Goal: Task Accomplishment & Management: Manage account settings

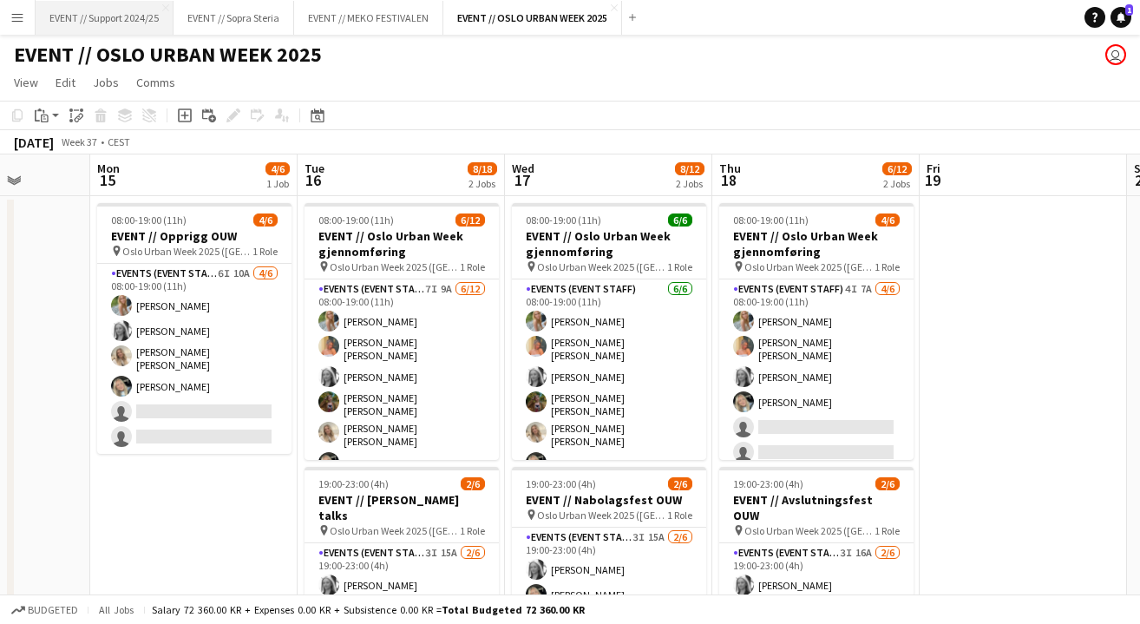
click at [117, 10] on button "EVENT // Support 2024/25 Close" at bounding box center [105, 18] width 138 height 34
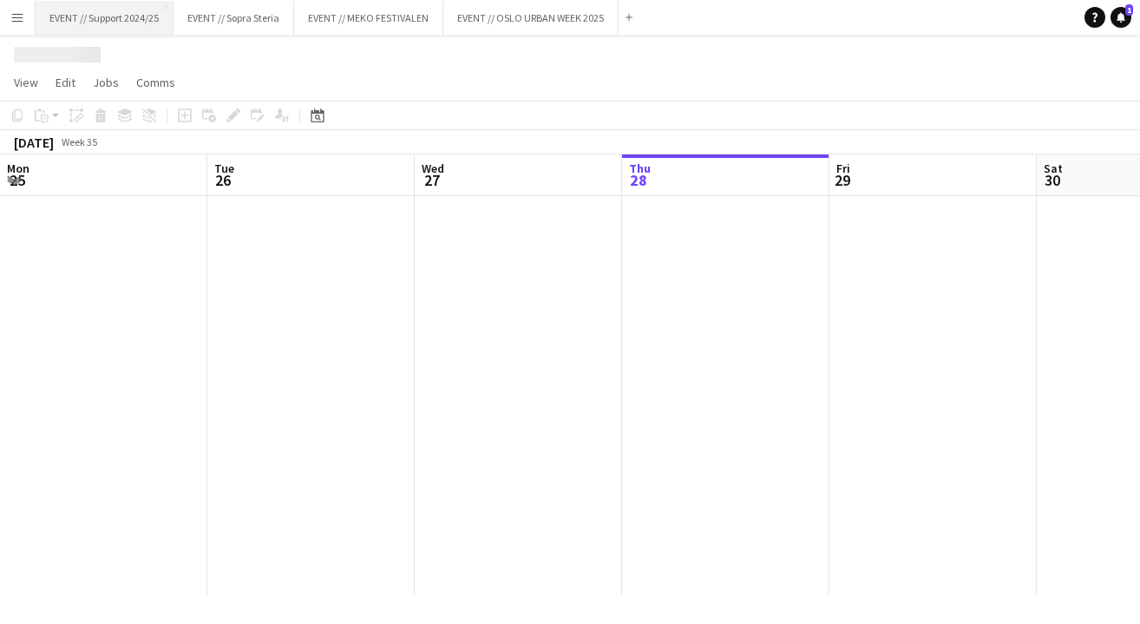
scroll to position [0, 415]
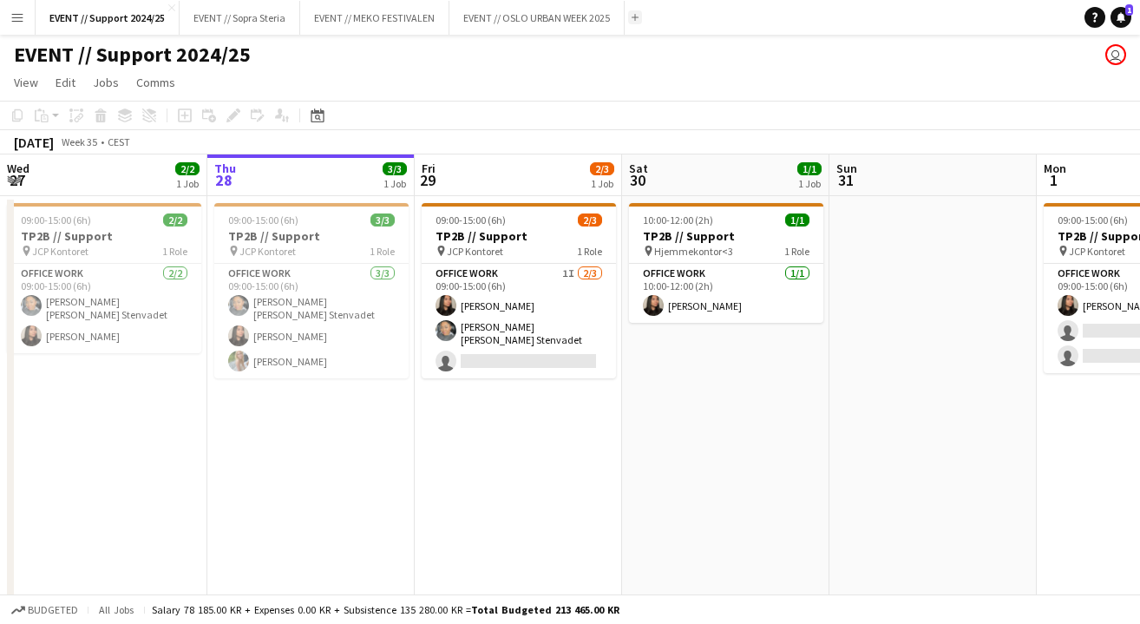
click at [640, 15] on button "Add" at bounding box center [635, 17] width 14 height 14
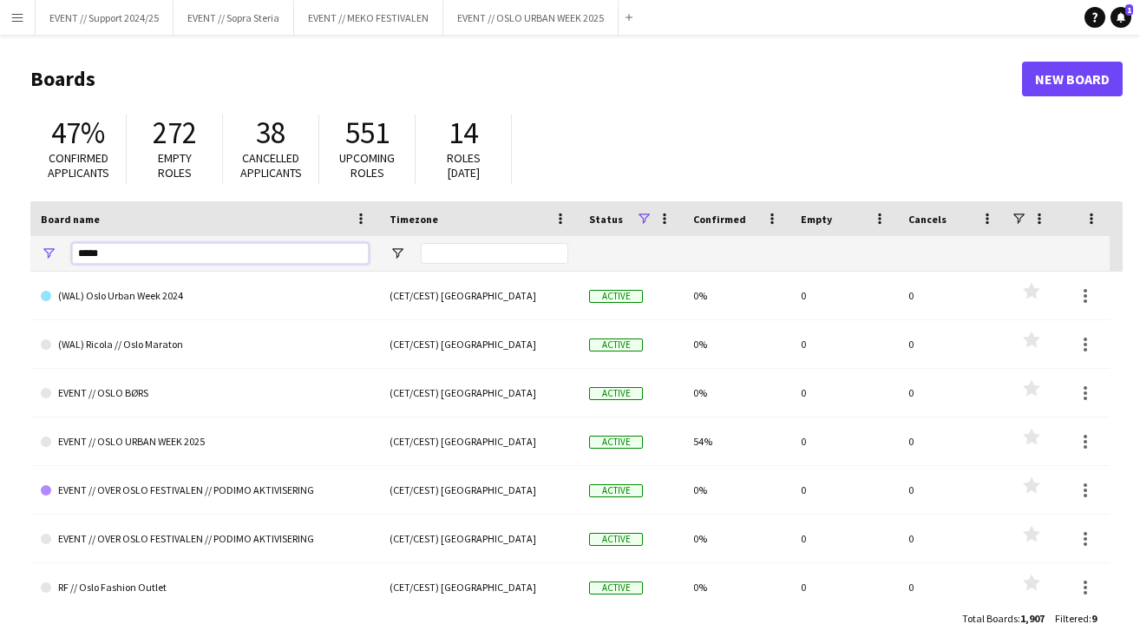
click at [148, 255] on input "****" at bounding box center [220, 253] width 297 height 21
type input "*"
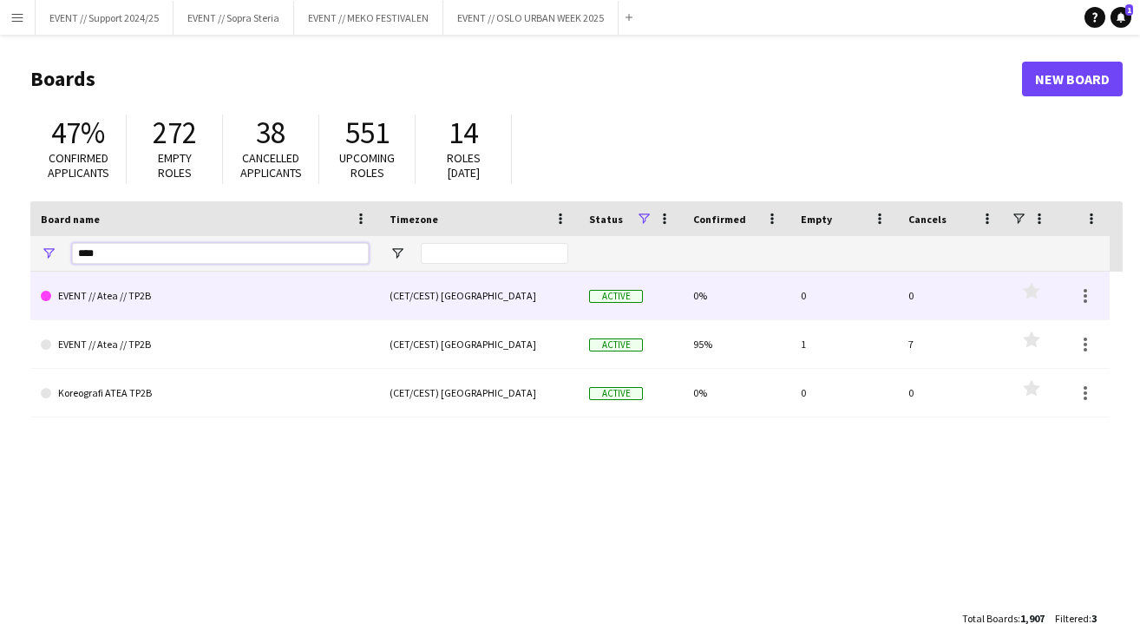
type input "****"
click at [177, 294] on link "EVENT // Atea // TP2B" at bounding box center [205, 296] width 328 height 49
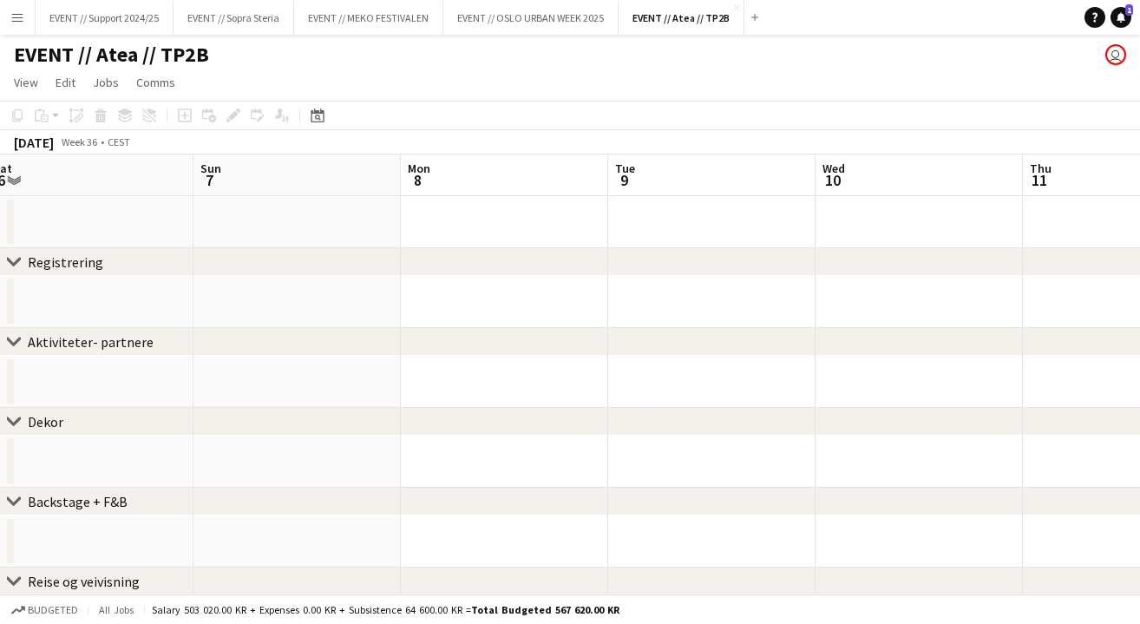
scroll to position [0, 429]
click at [15, 261] on icon "chevron-right" at bounding box center [14, 262] width 14 height 14
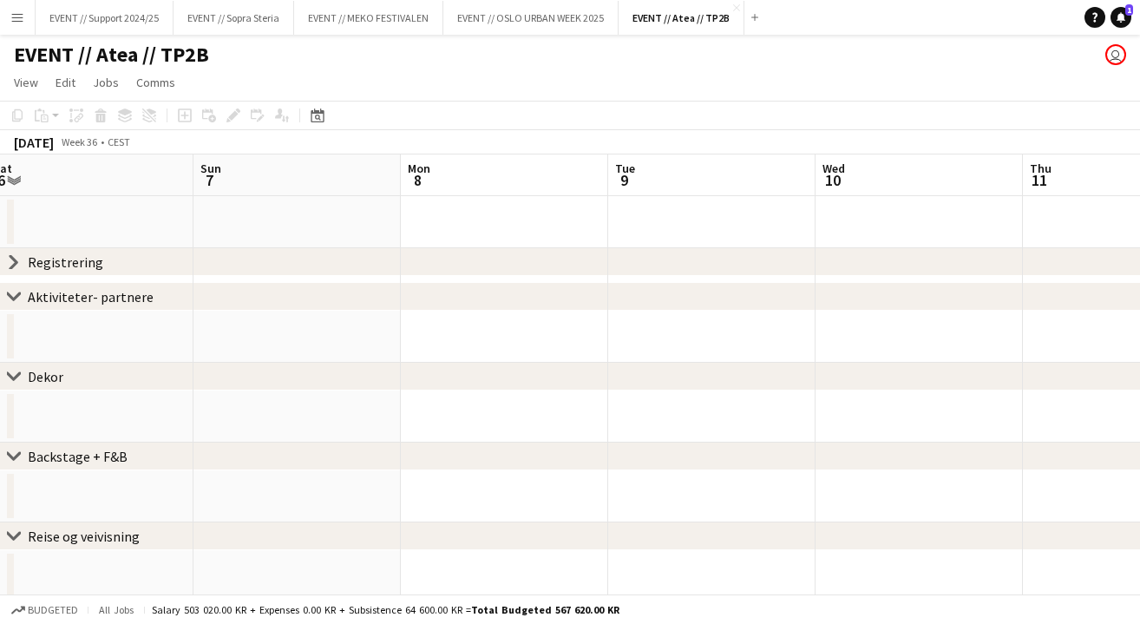
click at [15, 261] on icon at bounding box center [13, 262] width 7 height 13
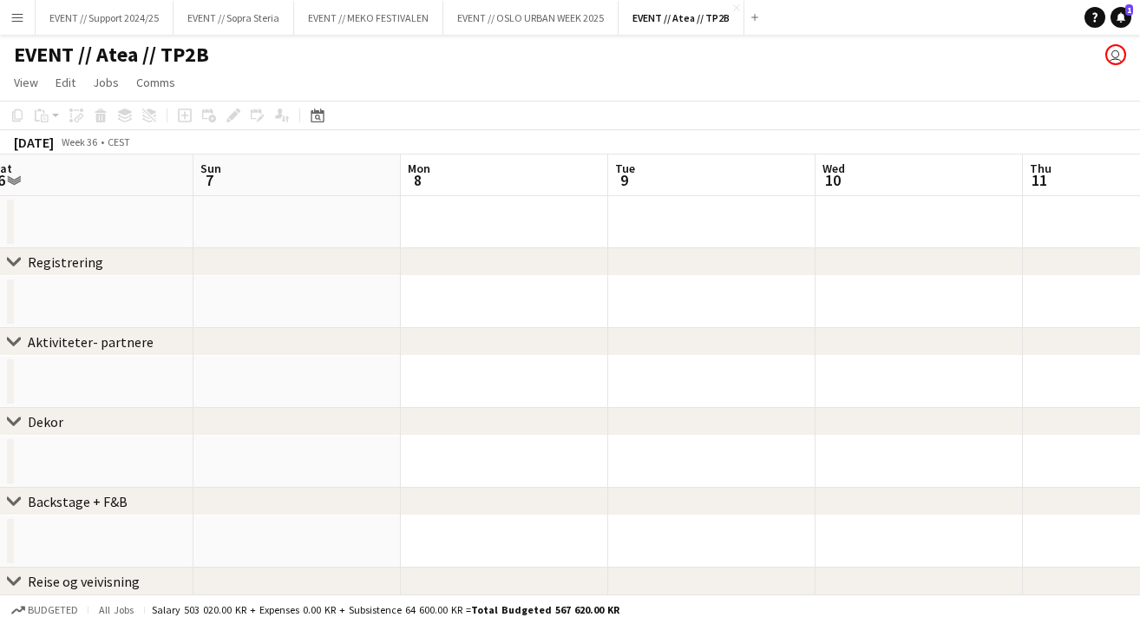
scroll to position [0, 0]
click at [740, 6] on app-icon "Close" at bounding box center [736, 7] width 7 height 7
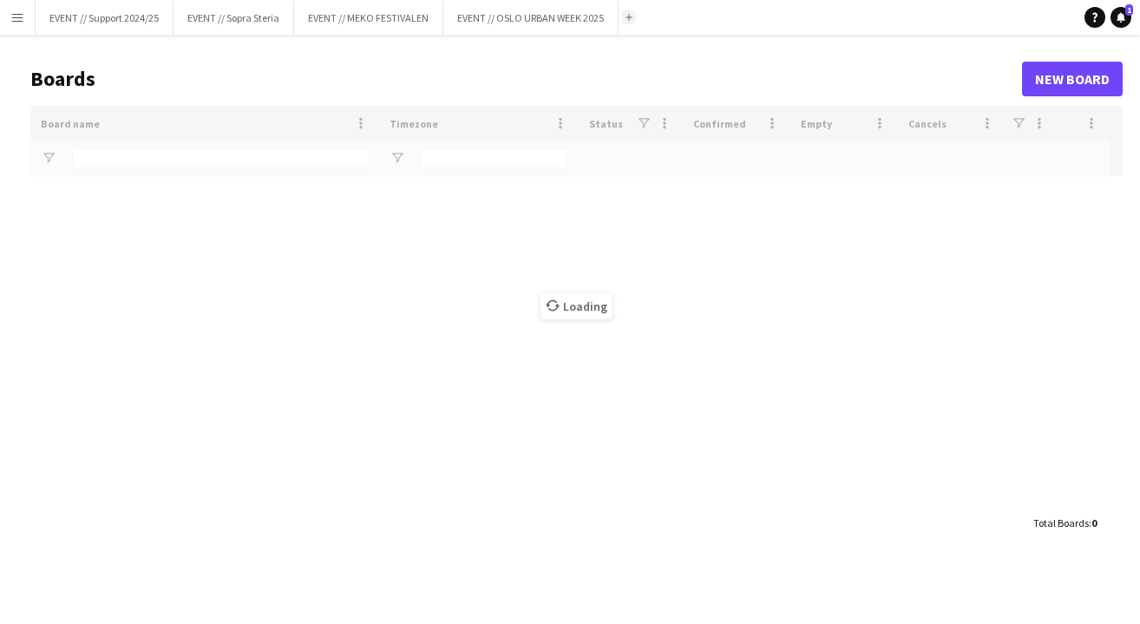
type input "****"
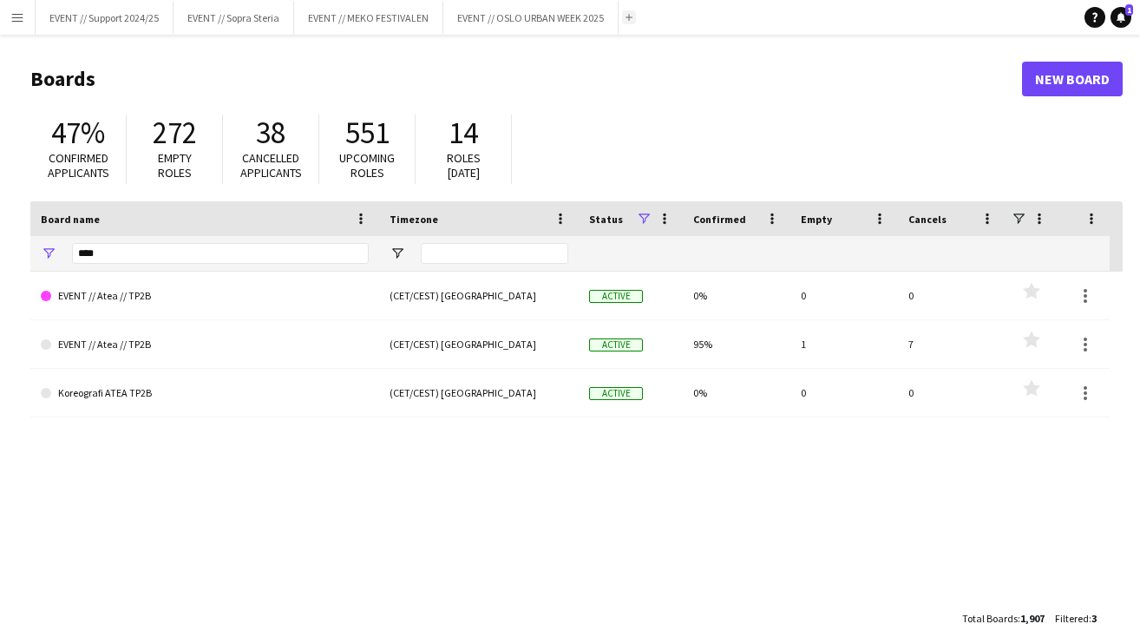
click at [632, 17] on app-icon "Add" at bounding box center [628, 17] width 7 height 7
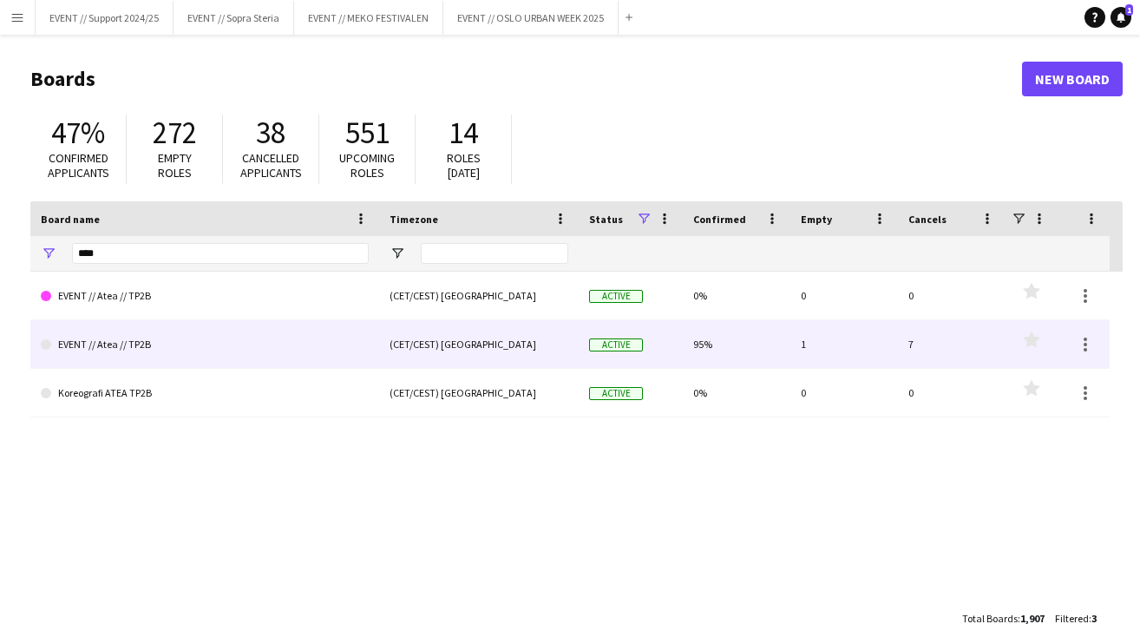
click at [283, 345] on link "EVENT // Atea // TP2B" at bounding box center [205, 344] width 328 height 49
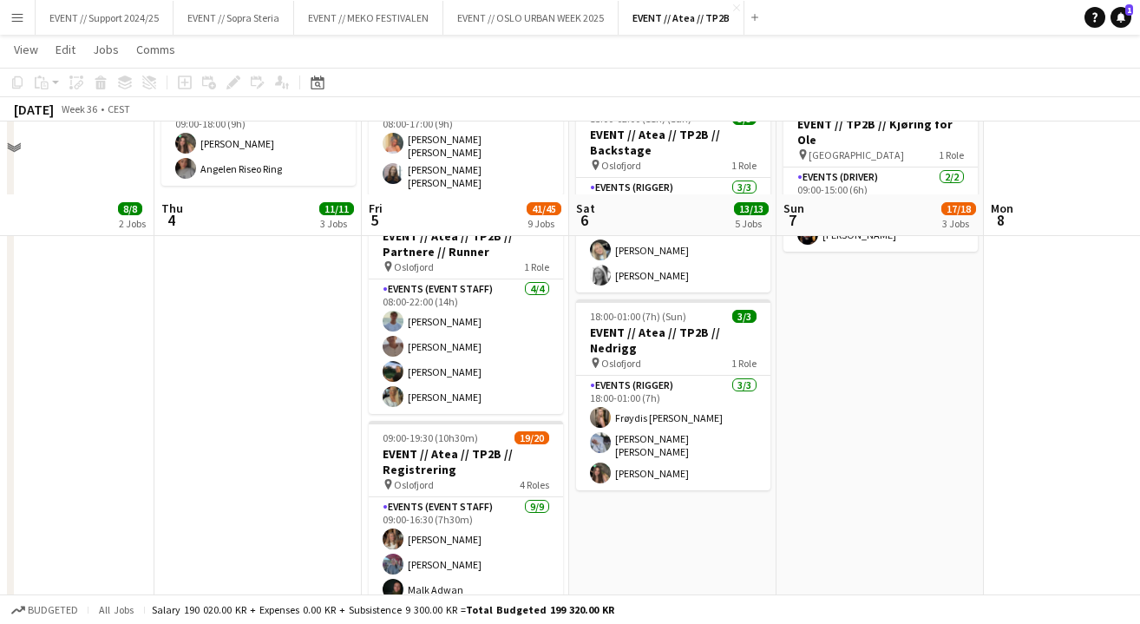
scroll to position [790, 0]
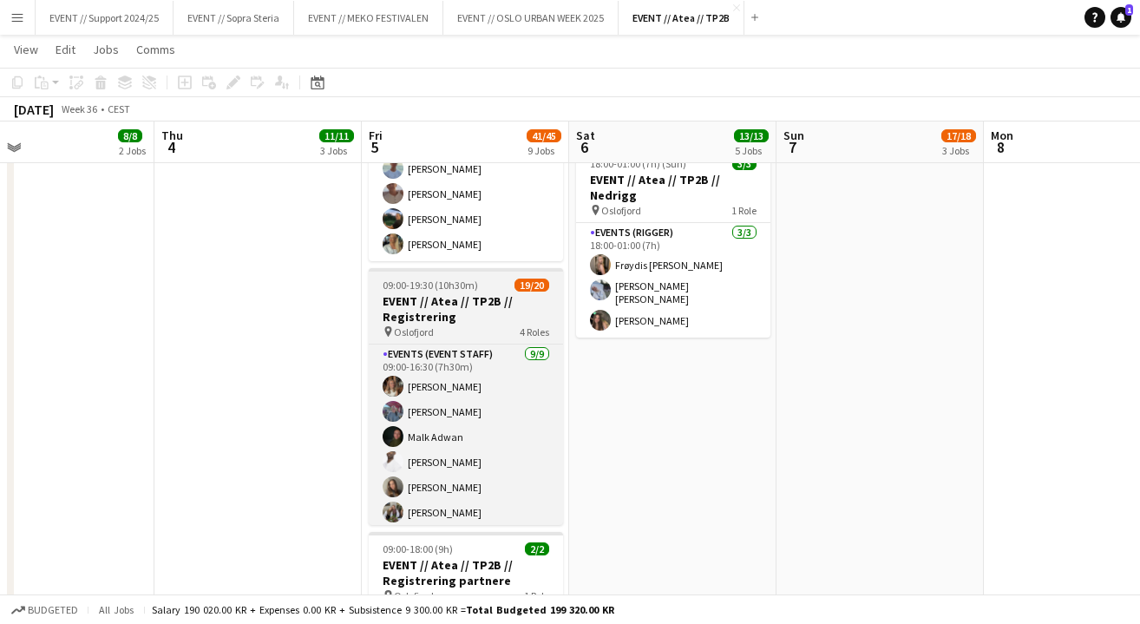
click at [456, 293] on h3 "EVENT // Atea // TP2B // Registrering" at bounding box center [466, 308] width 194 height 31
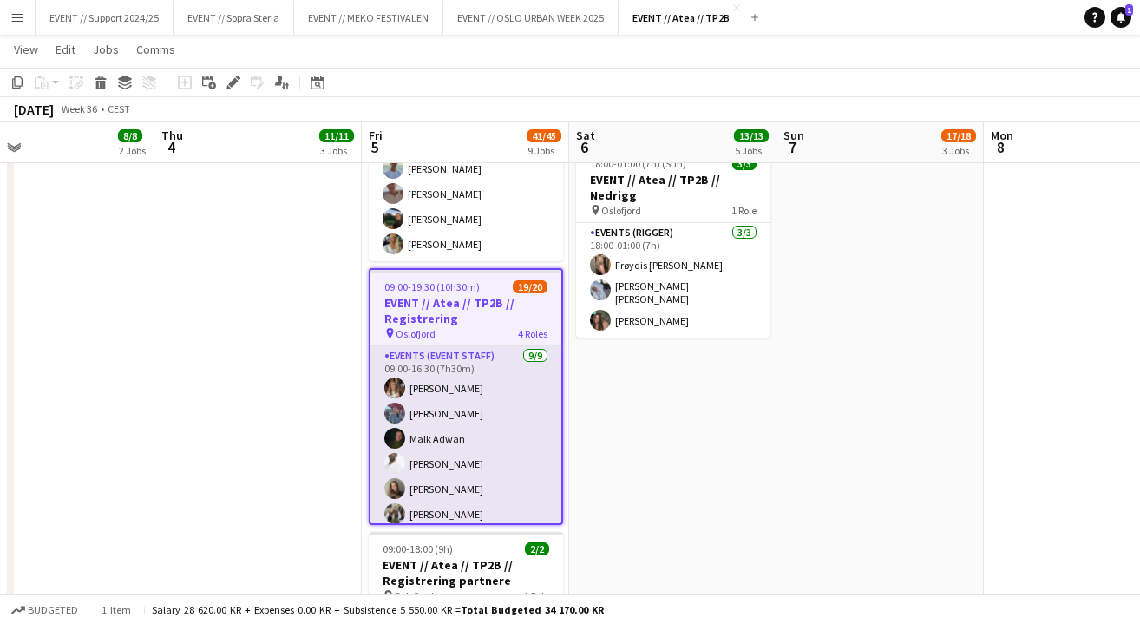
click at [456, 399] on app-card-role "Events (Event Staff) [DATE] 09:00-16:30 (7h30m) [PERSON_NAME] [PERSON_NAME] [PE…" at bounding box center [465, 481] width 191 height 271
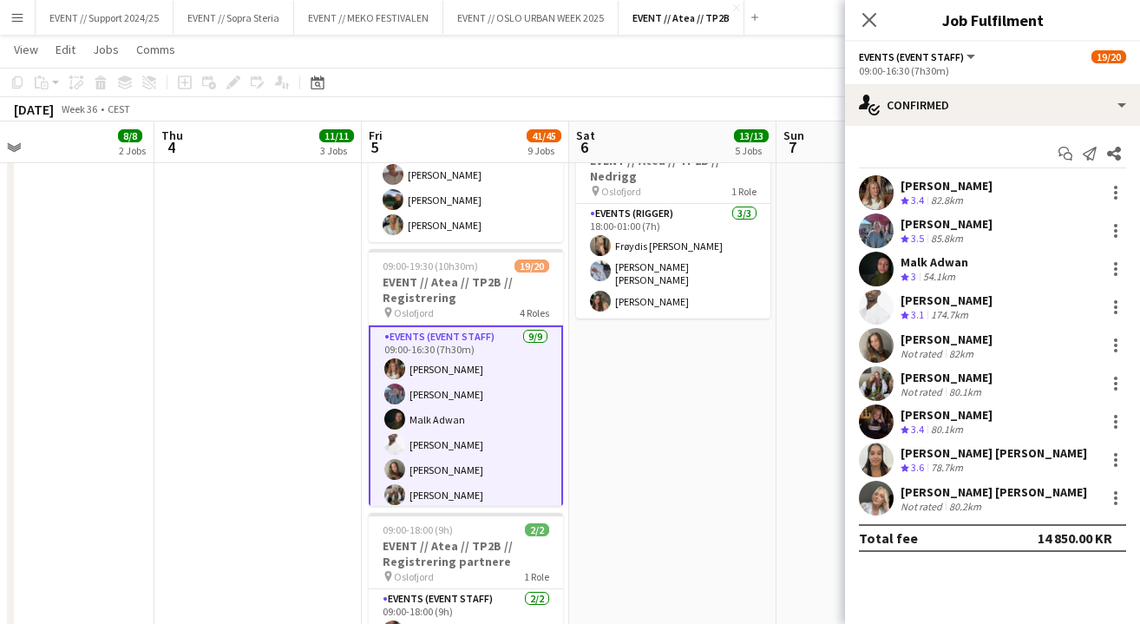
scroll to position [812, 0]
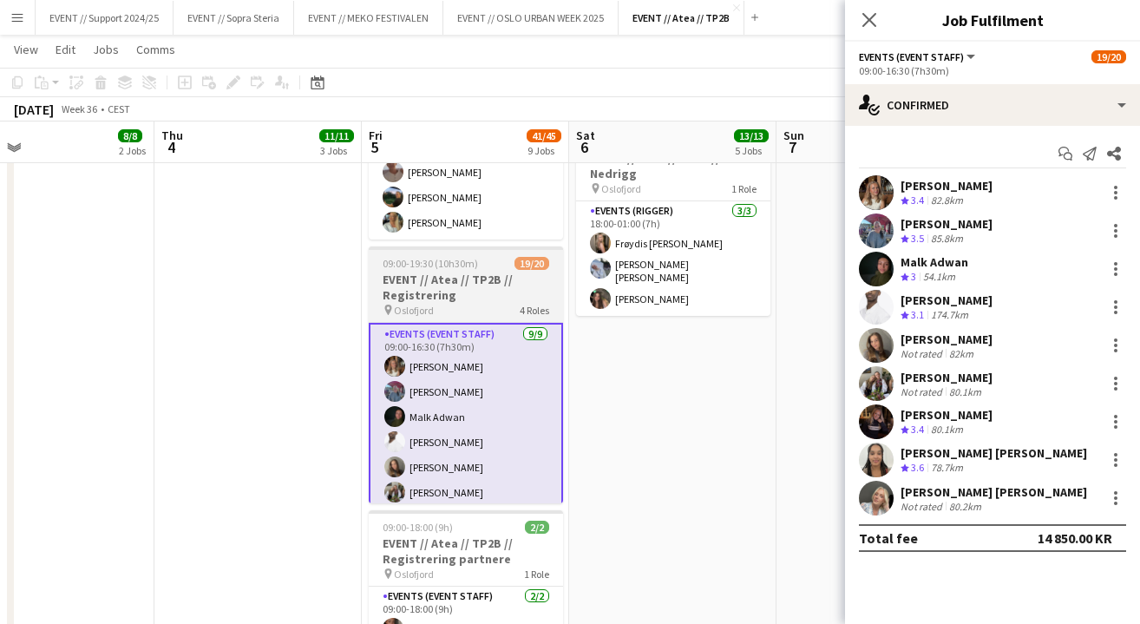
click at [475, 303] on div "pin [GEOGRAPHIC_DATA] 4 Roles" at bounding box center [466, 310] width 194 height 14
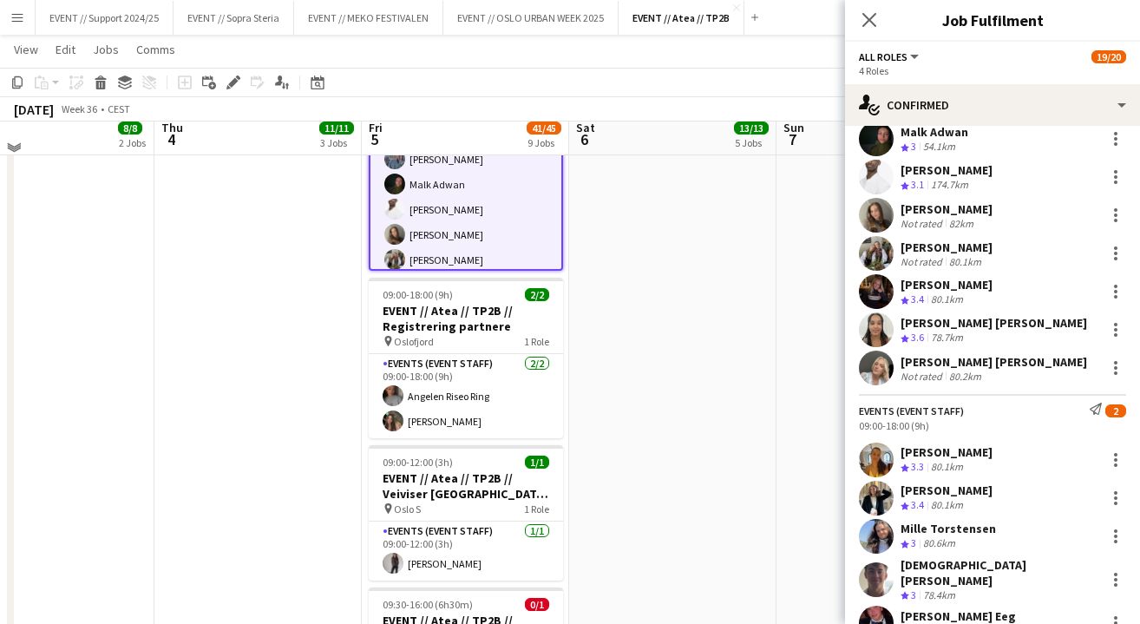
scroll to position [1027, 0]
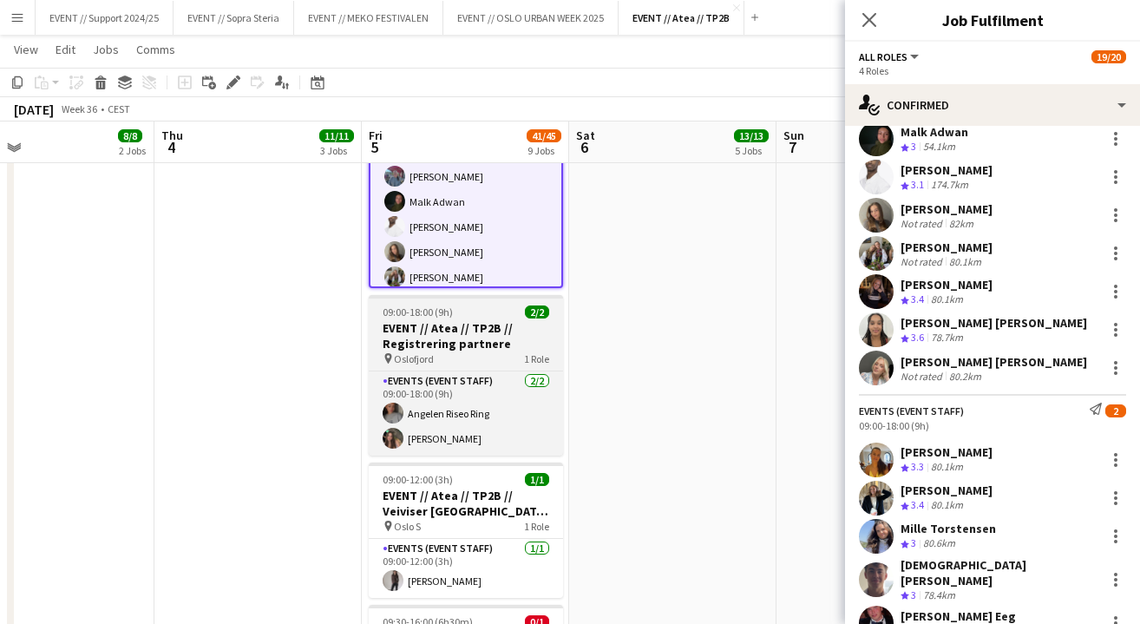
click at [472, 327] on h3 "EVENT // Atea // TP2B // Registrering partnere" at bounding box center [466, 335] width 194 height 31
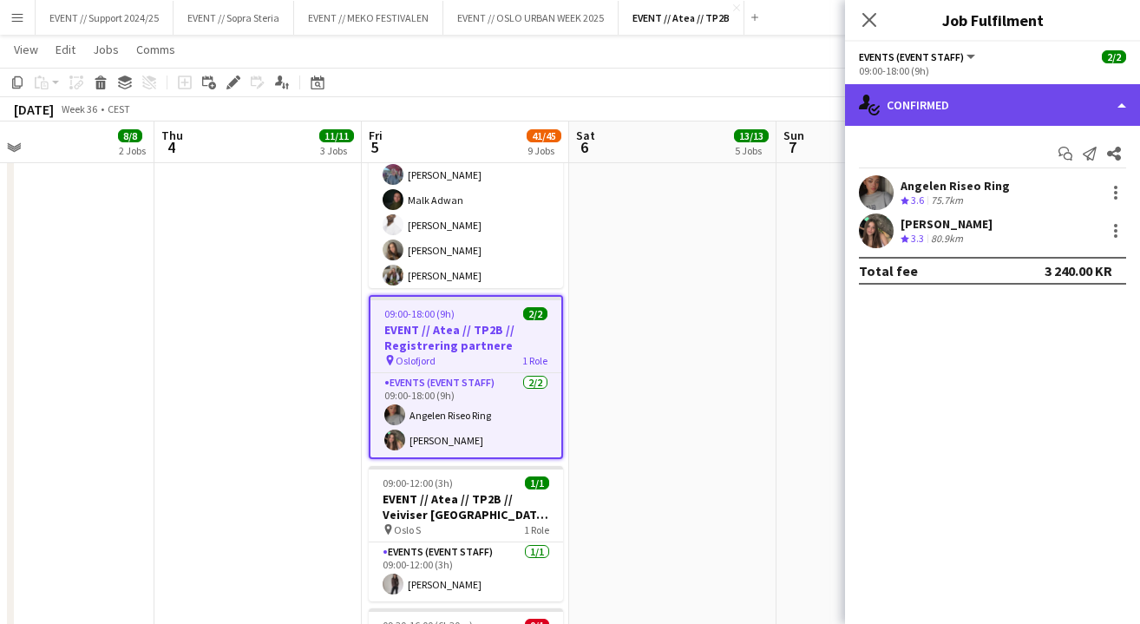
click at [1055, 107] on div "single-neutral-actions-check-2 Confirmed" at bounding box center [992, 105] width 295 height 42
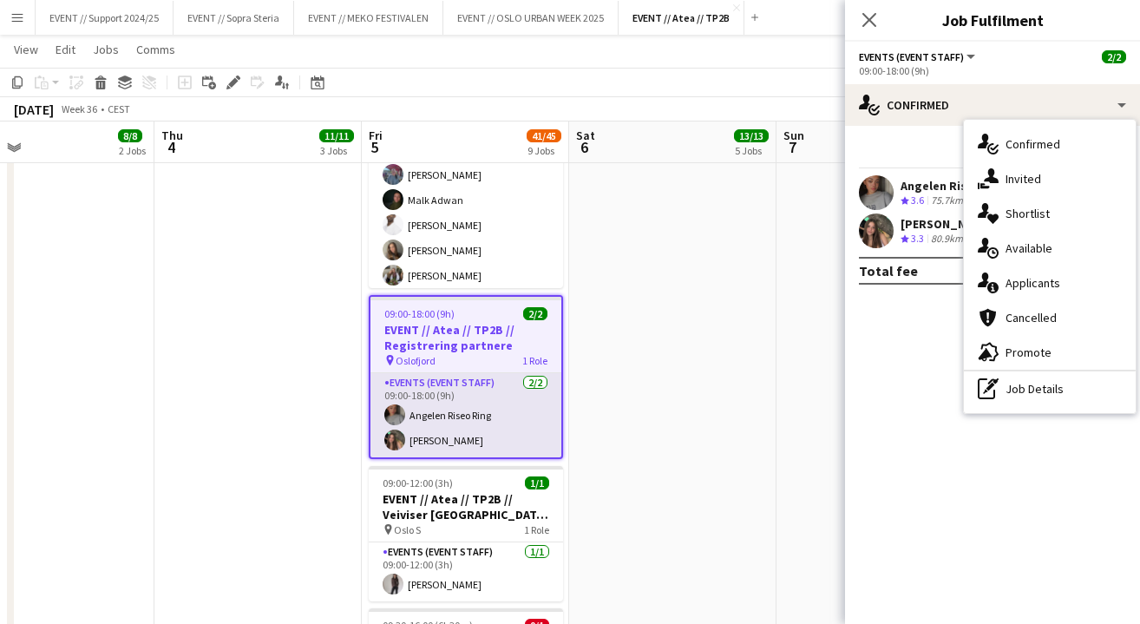
click at [439, 403] on app-card-role "Events (Event Staff) [DATE] 09:00-18:00 (9h) Angelen Riseo Ring [PERSON_NAME]" at bounding box center [465, 415] width 191 height 84
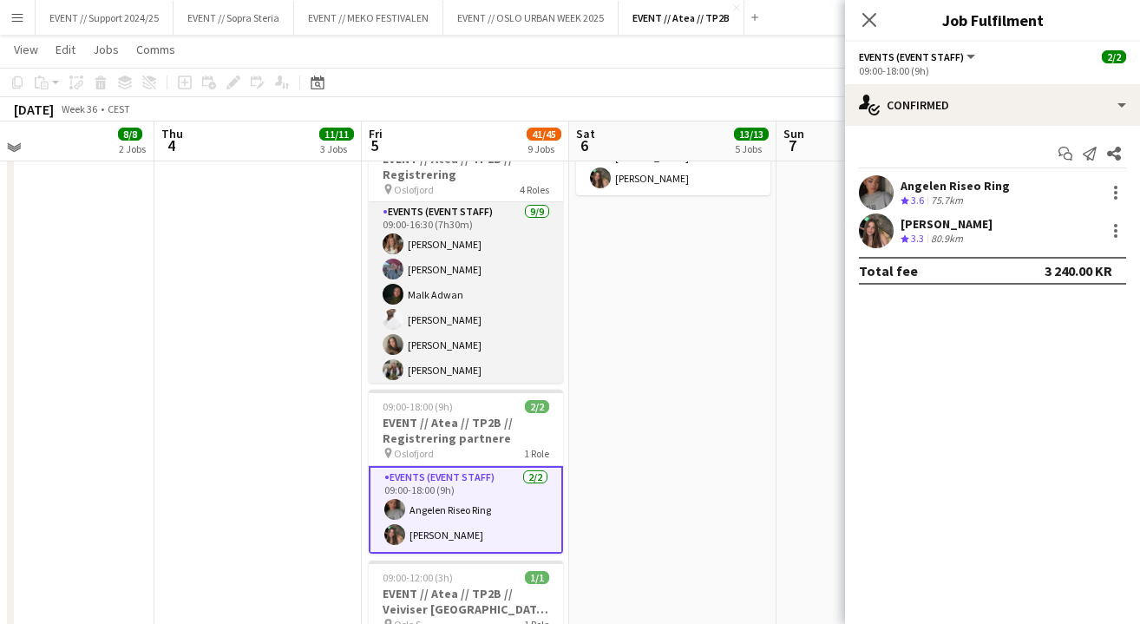
scroll to position [854, 0]
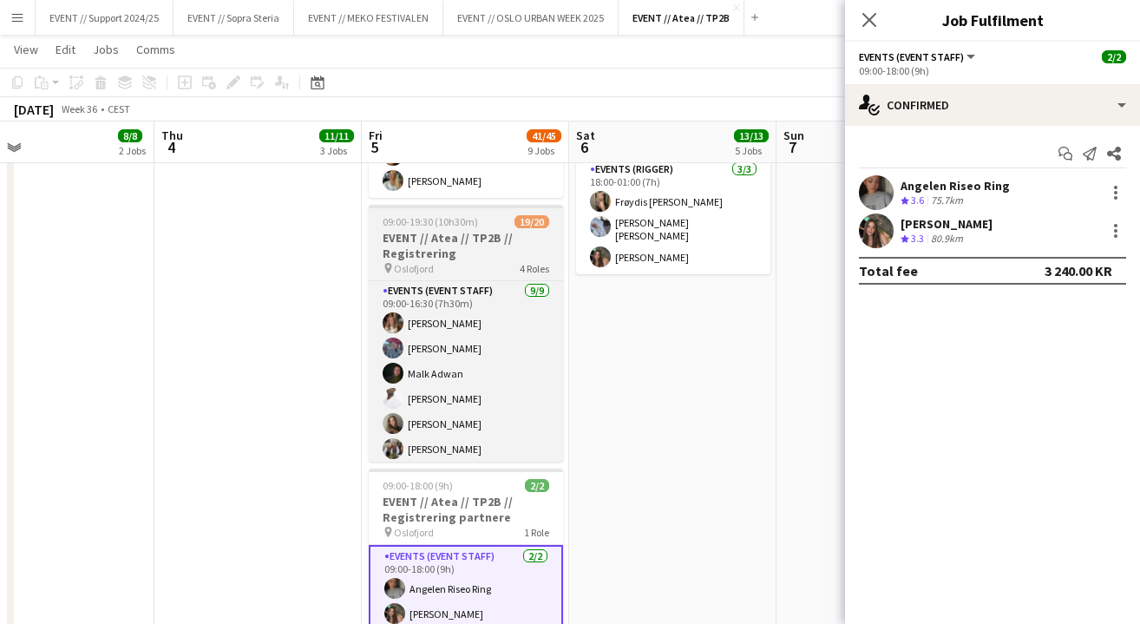
click at [468, 230] on h3 "EVENT // Atea // TP2B // Registrering" at bounding box center [466, 245] width 194 height 31
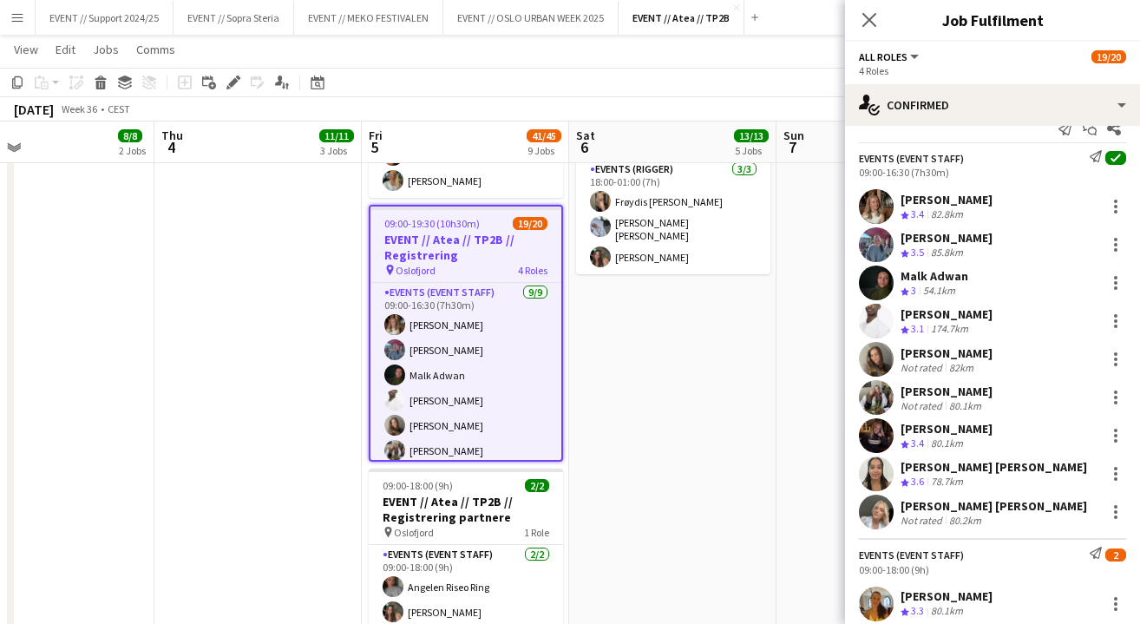
scroll to position [22, 0]
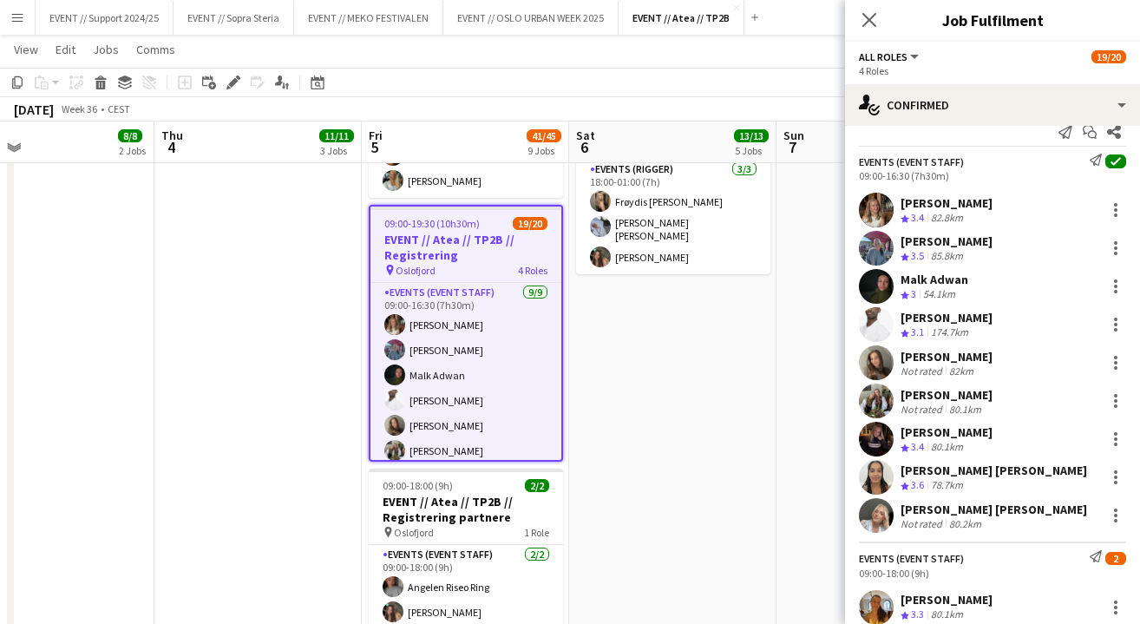
click at [874, 401] on app-user-avatar at bounding box center [876, 400] width 35 height 35
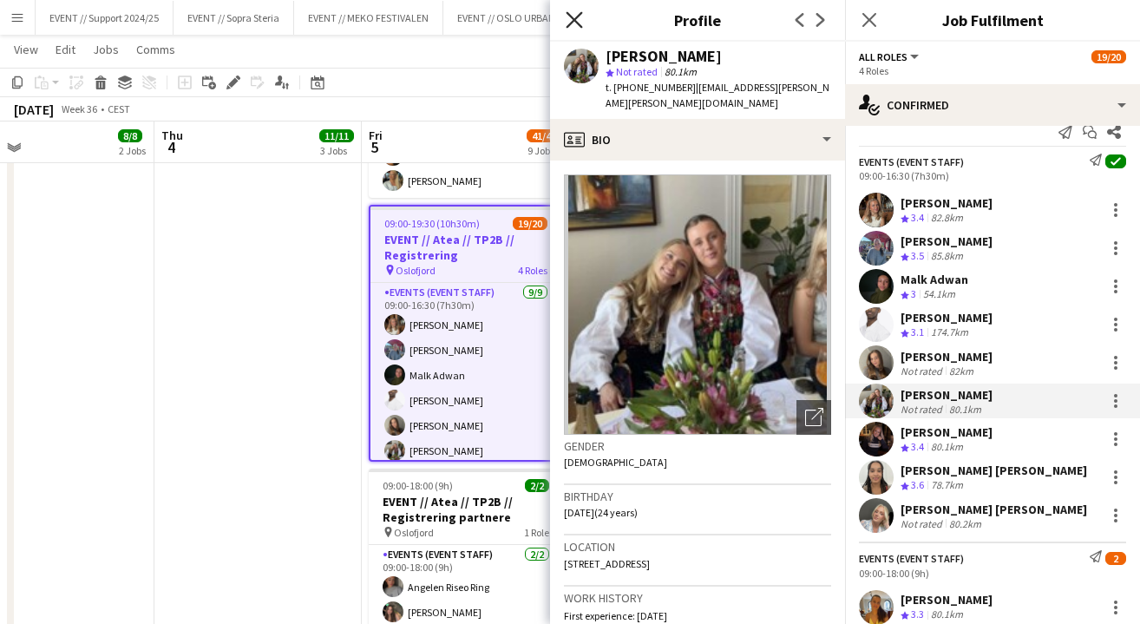
click at [574, 21] on icon at bounding box center [574, 19] width 16 height 16
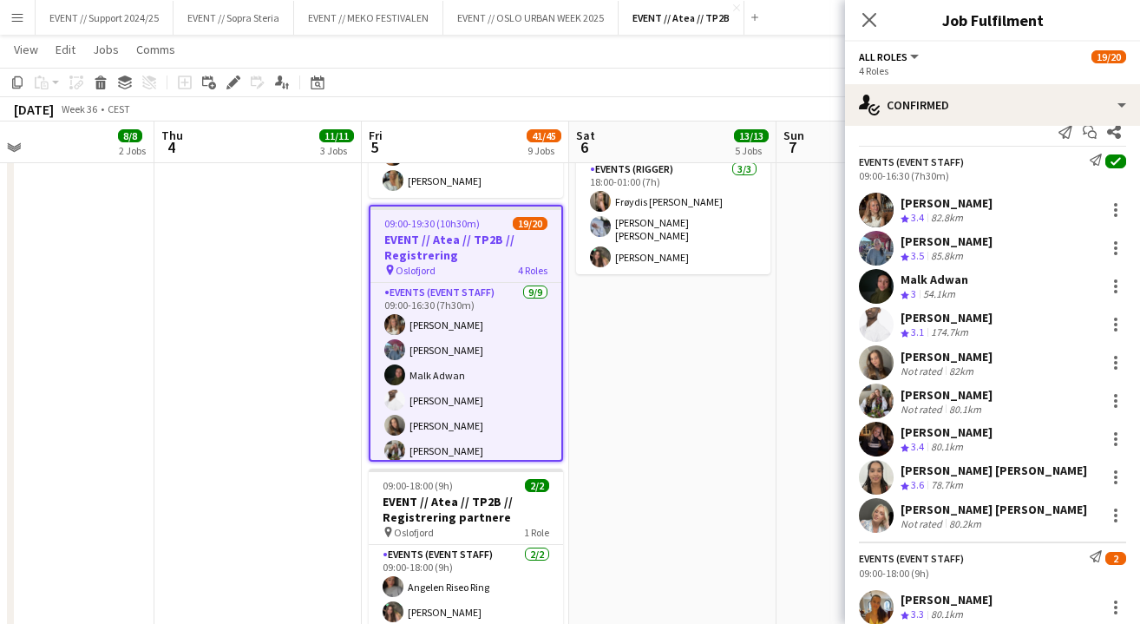
click at [880, 358] on app-user-avatar at bounding box center [876, 362] width 35 height 35
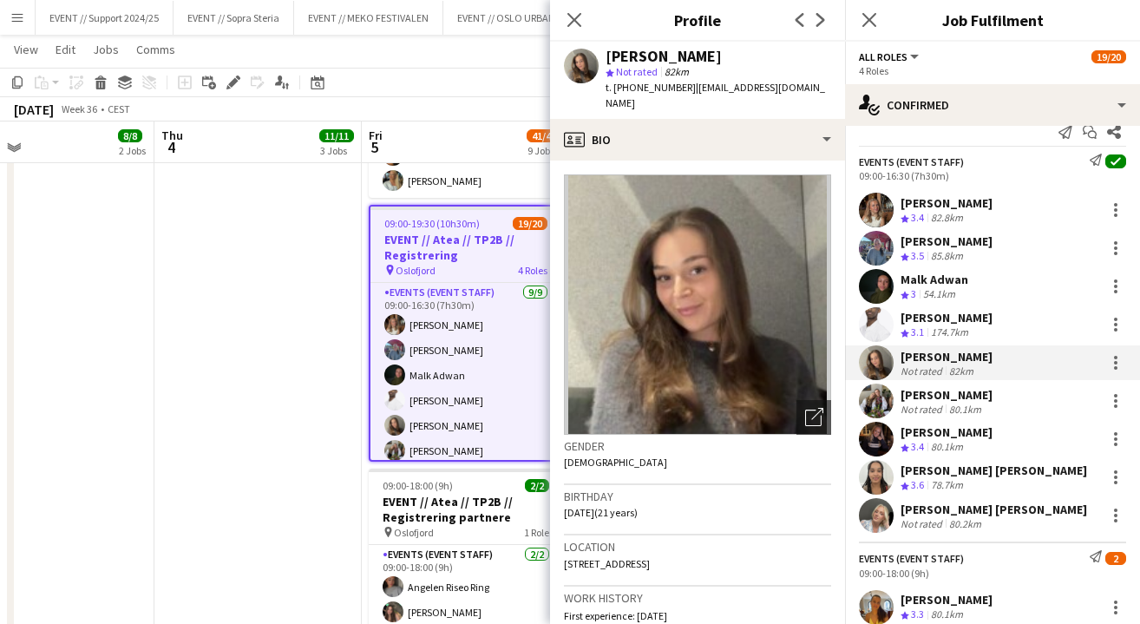
scroll to position [0, 0]
click at [573, 13] on icon "Close pop-in" at bounding box center [574, 19] width 16 height 16
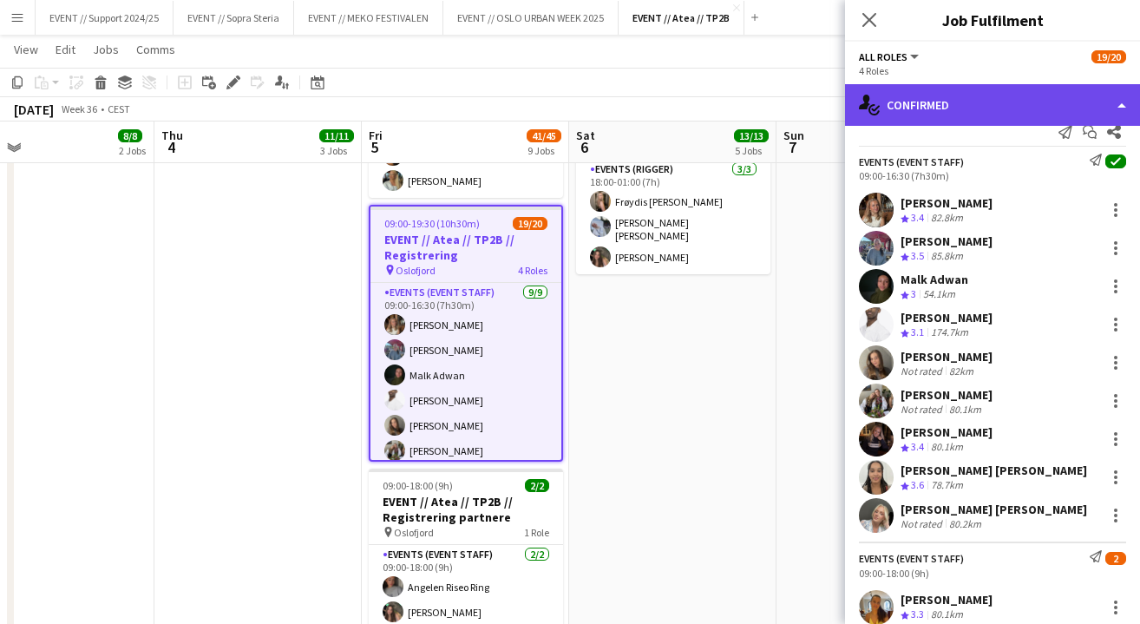
click at [1011, 108] on div "single-neutral-actions-check-2 Confirmed" at bounding box center [992, 105] width 295 height 42
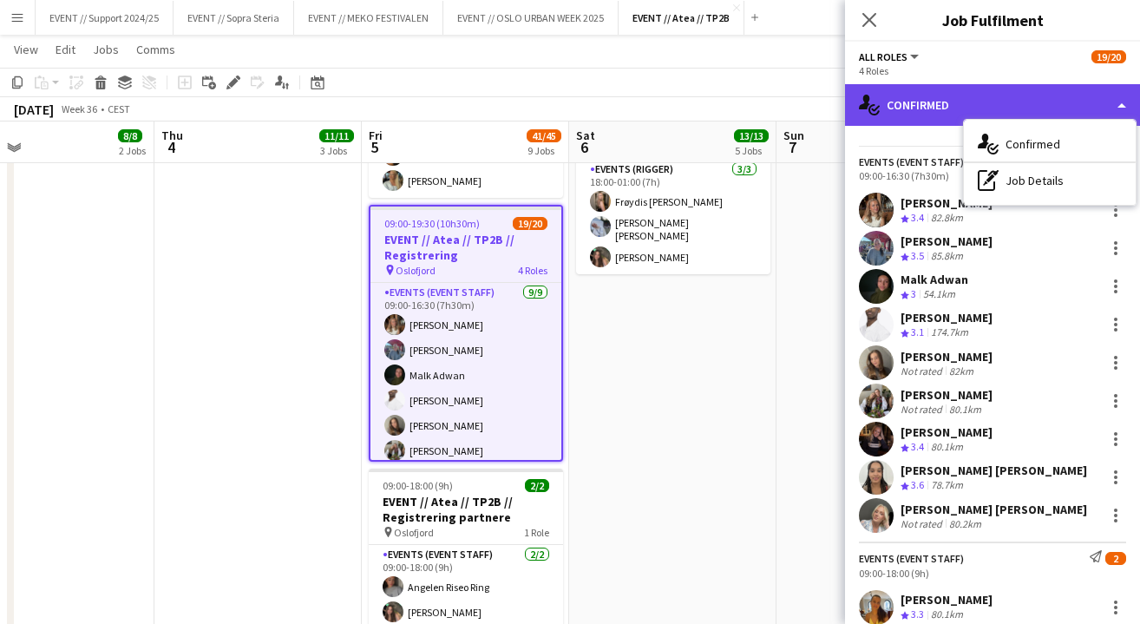
click at [919, 102] on div "single-neutral-actions-check-2 Confirmed" at bounding box center [992, 105] width 295 height 42
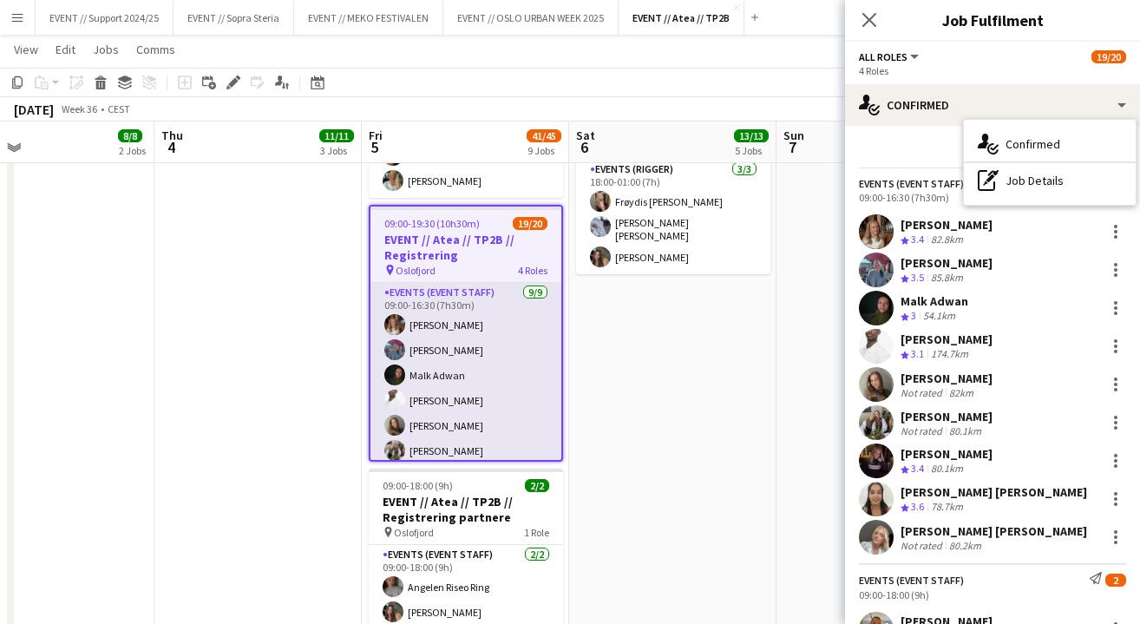
click at [444, 304] on app-card-role "Events (Event Staff) [DATE] 09:00-16:30 (7h30m) [PERSON_NAME] [PERSON_NAME] [PE…" at bounding box center [465, 418] width 191 height 271
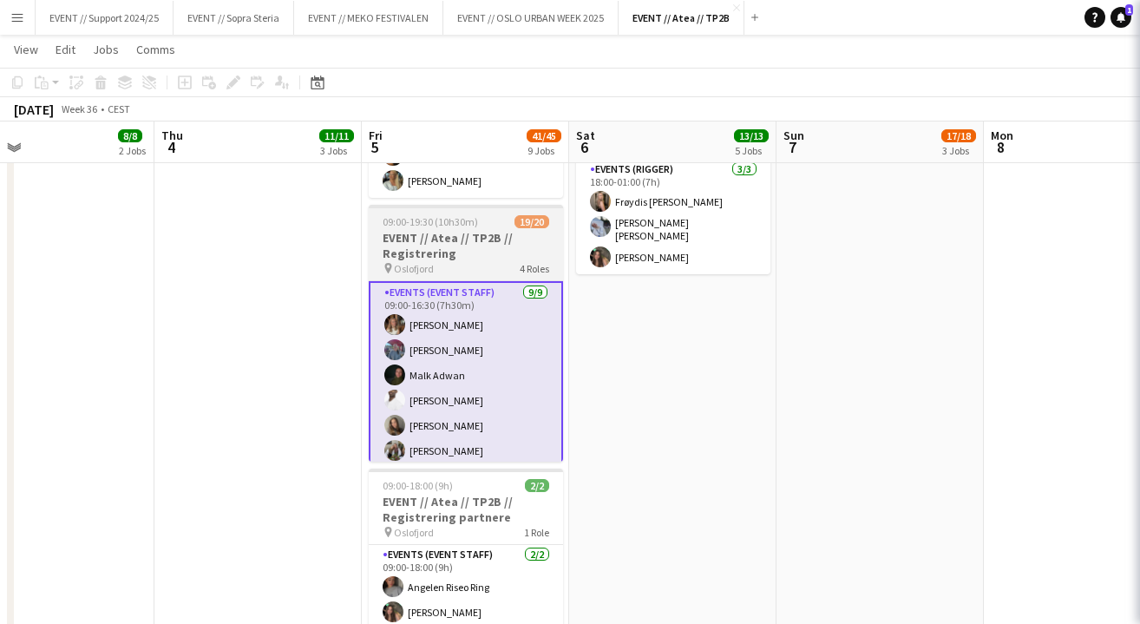
click at [463, 213] on app-job-card "09:00-19:30 (10h30m) 19/20 EVENT // Atea // TP2B // Registrering pin Oslofjord …" at bounding box center [466, 333] width 194 height 257
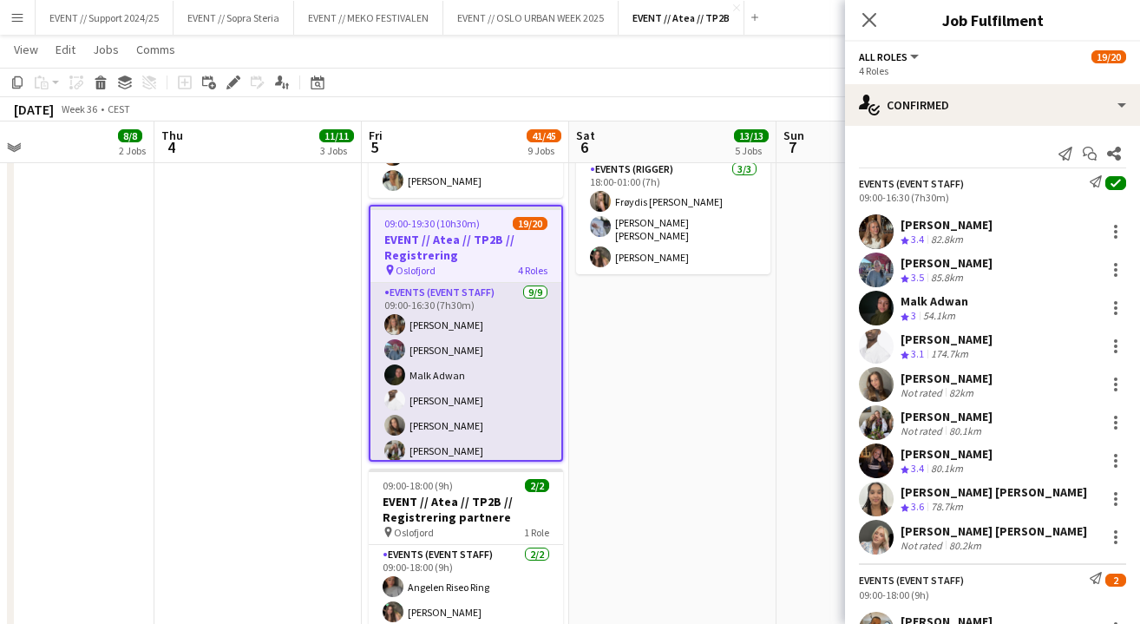
click at [454, 337] on app-card-role "Events (Event Staff) [DATE] 09:00-16:30 (7h30m) [PERSON_NAME] [PERSON_NAME] [PE…" at bounding box center [465, 418] width 191 height 271
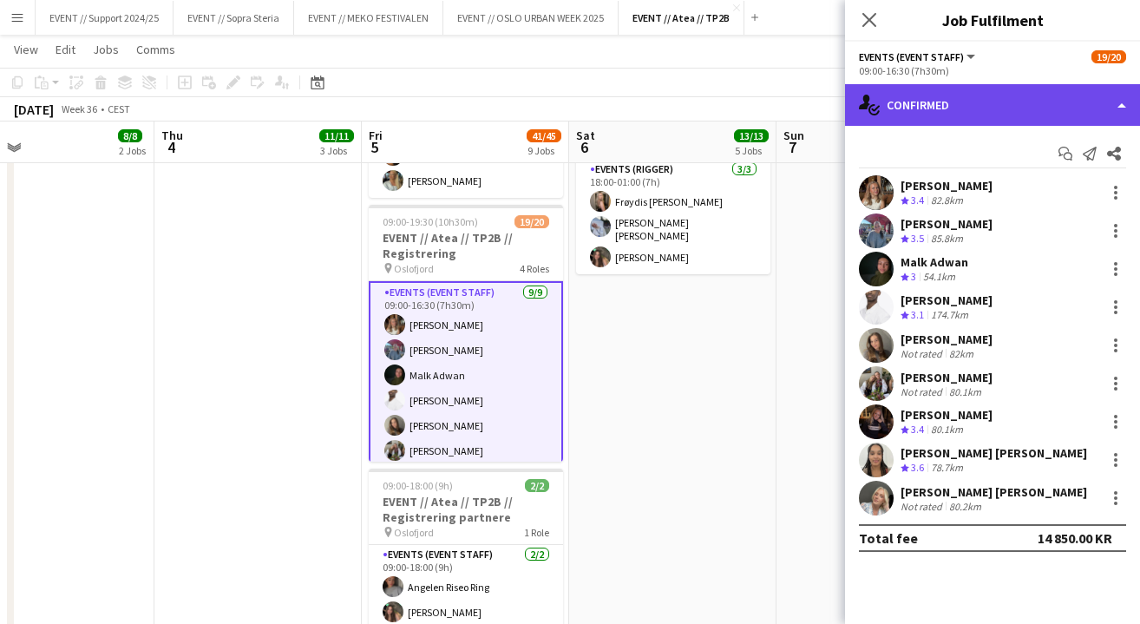
click at [977, 107] on div "single-neutral-actions-check-2 Confirmed" at bounding box center [992, 105] width 295 height 42
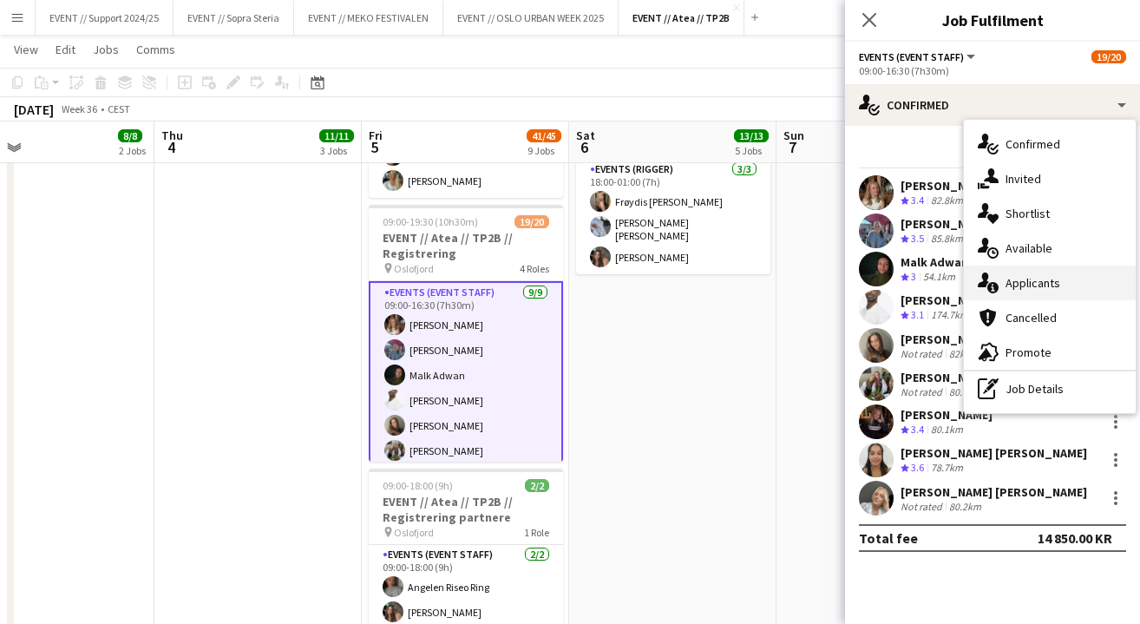
click at [1040, 285] on div "single-neutral-actions-information Applicants" at bounding box center [1050, 282] width 172 height 35
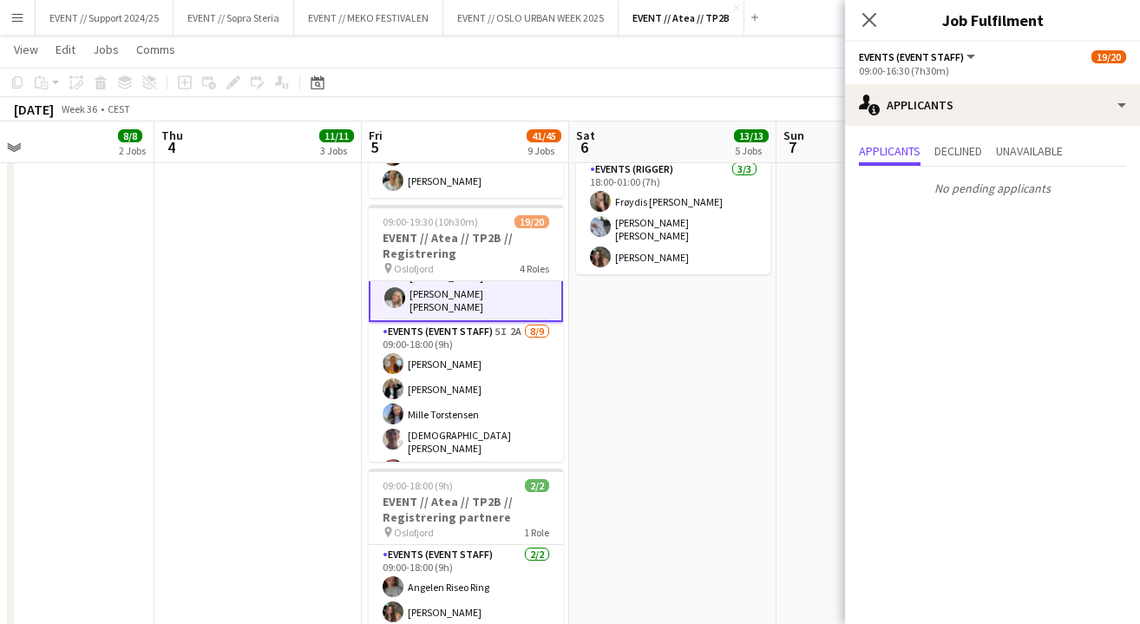
scroll to position [234, 0]
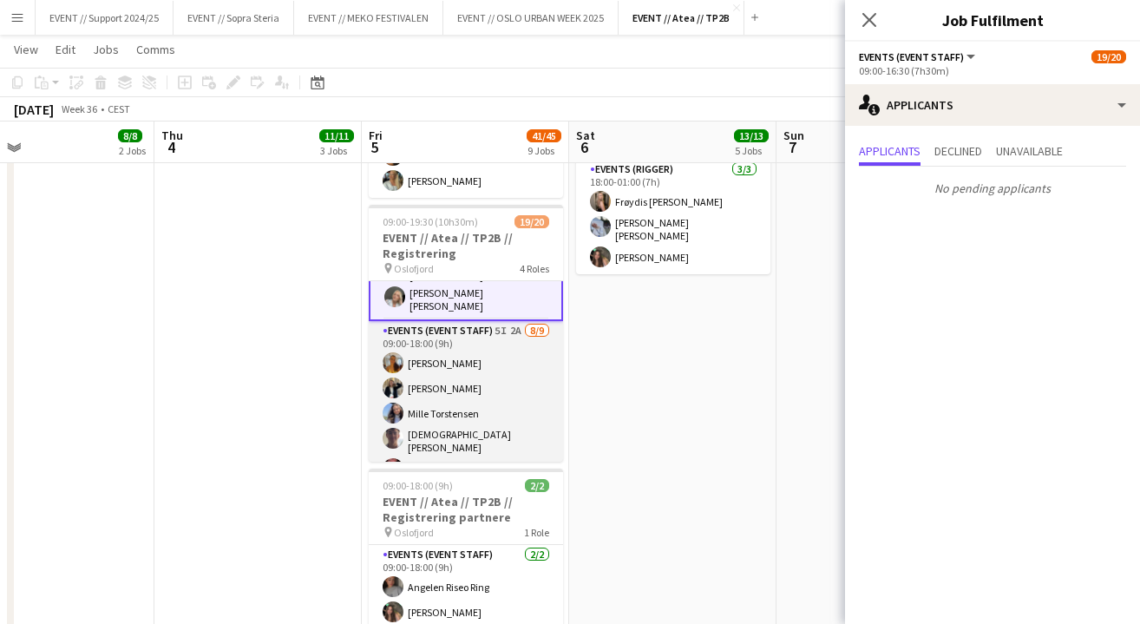
click at [459, 390] on app-card-role "Events (Event Staff) 5I 2A [DATE] 09:00-18:00 (9h) [PERSON_NAME] [PERSON_NAME] …" at bounding box center [466, 453] width 194 height 265
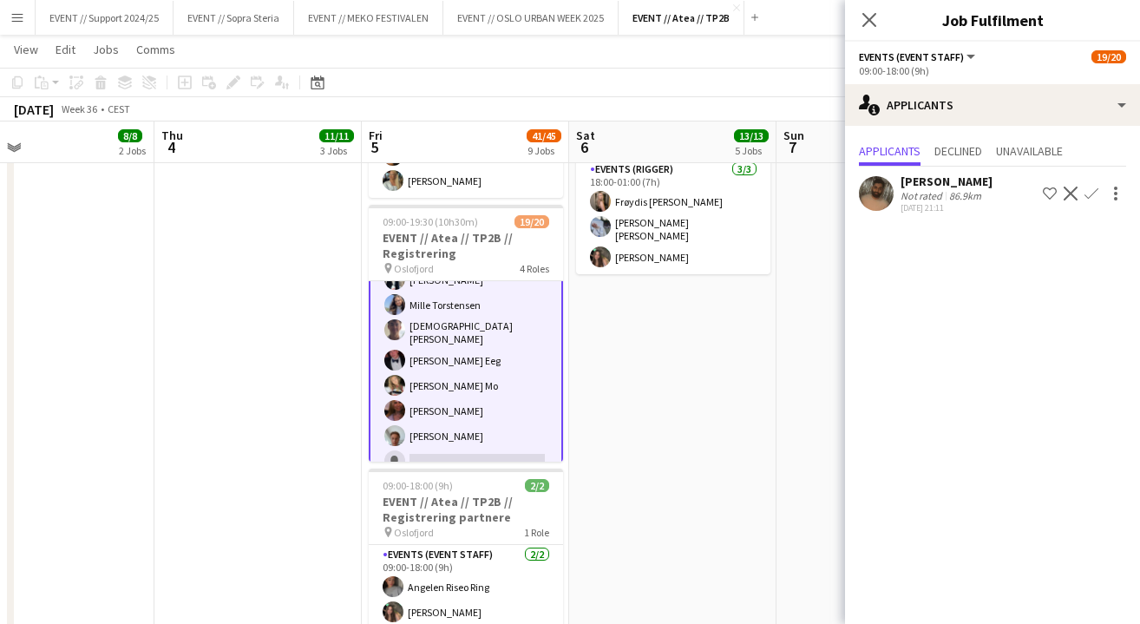
scroll to position [320, 0]
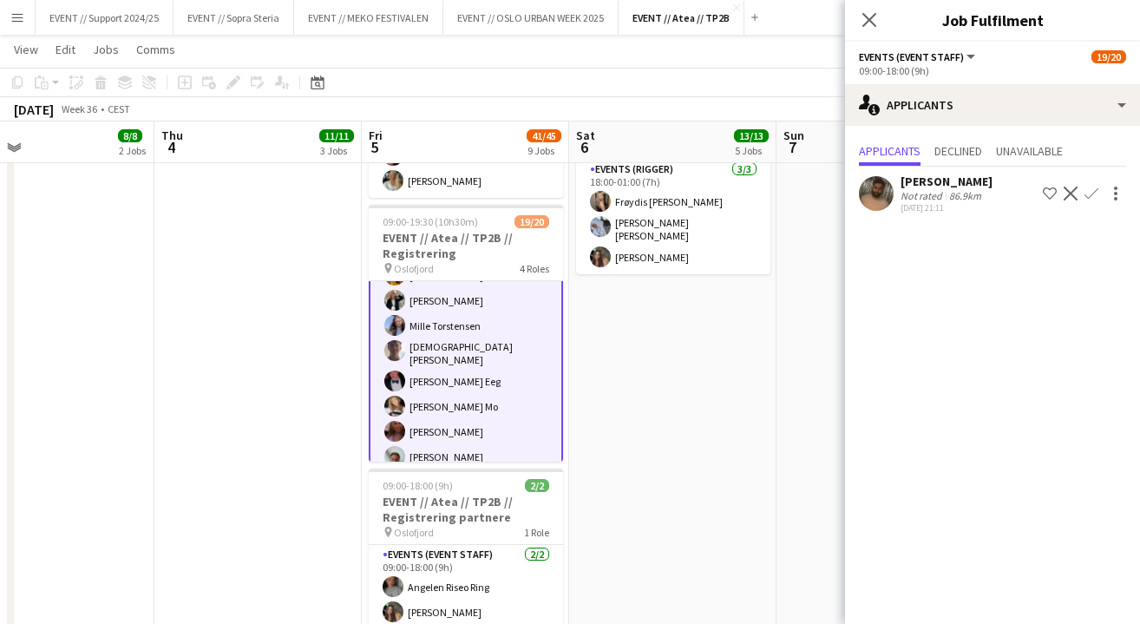
click at [874, 187] on app-user-avatar at bounding box center [876, 193] width 35 height 35
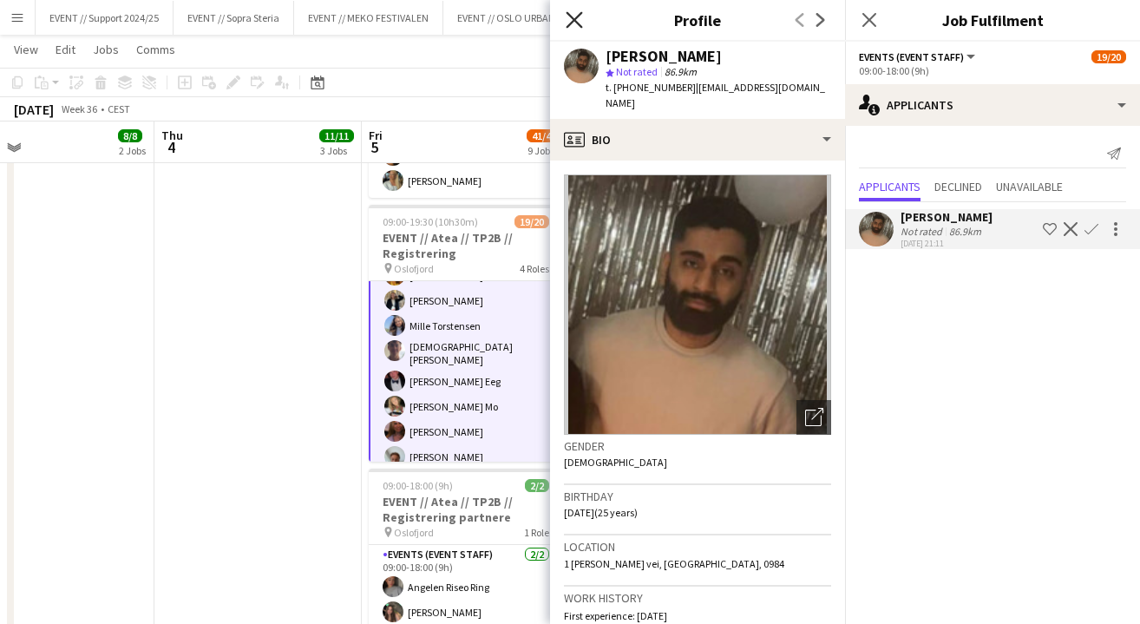
scroll to position [0, 0]
click at [574, 14] on icon "Close pop-in" at bounding box center [574, 19] width 16 height 16
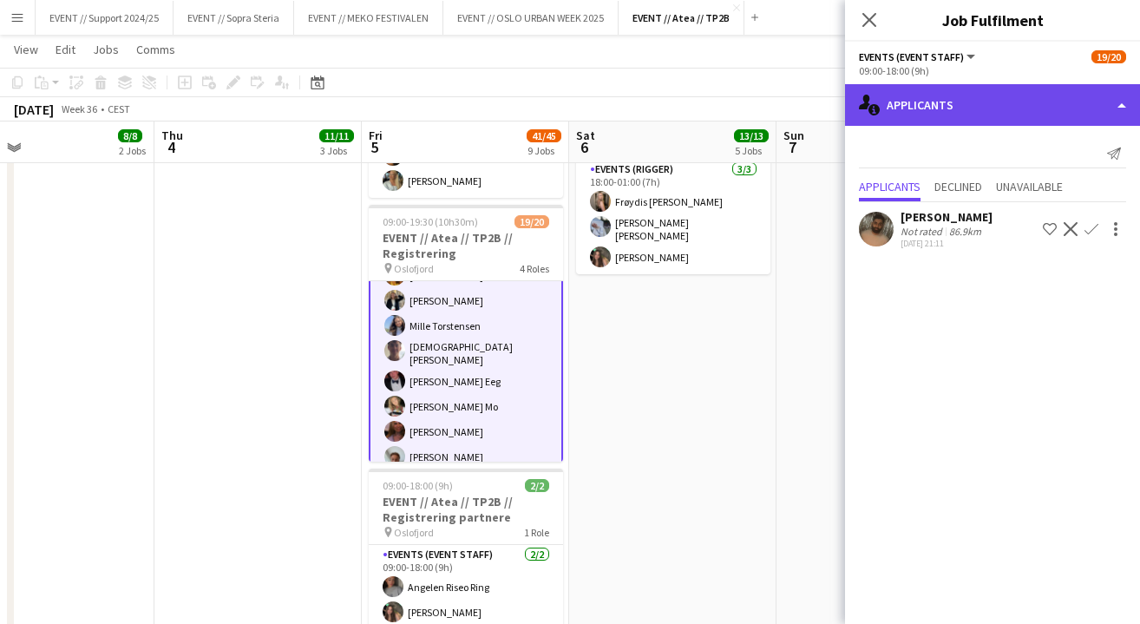
click at [976, 115] on div "single-neutral-actions-information Applicants" at bounding box center [992, 105] width 295 height 42
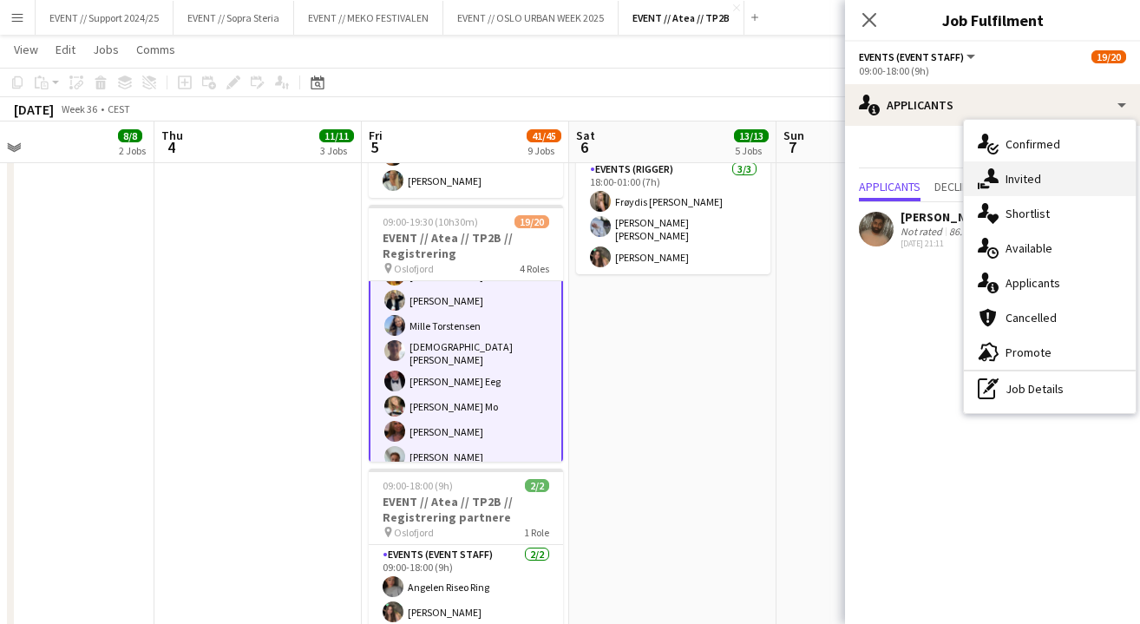
click at [1036, 184] on div "single-neutral-actions-share-1 Invited" at bounding box center [1050, 178] width 172 height 35
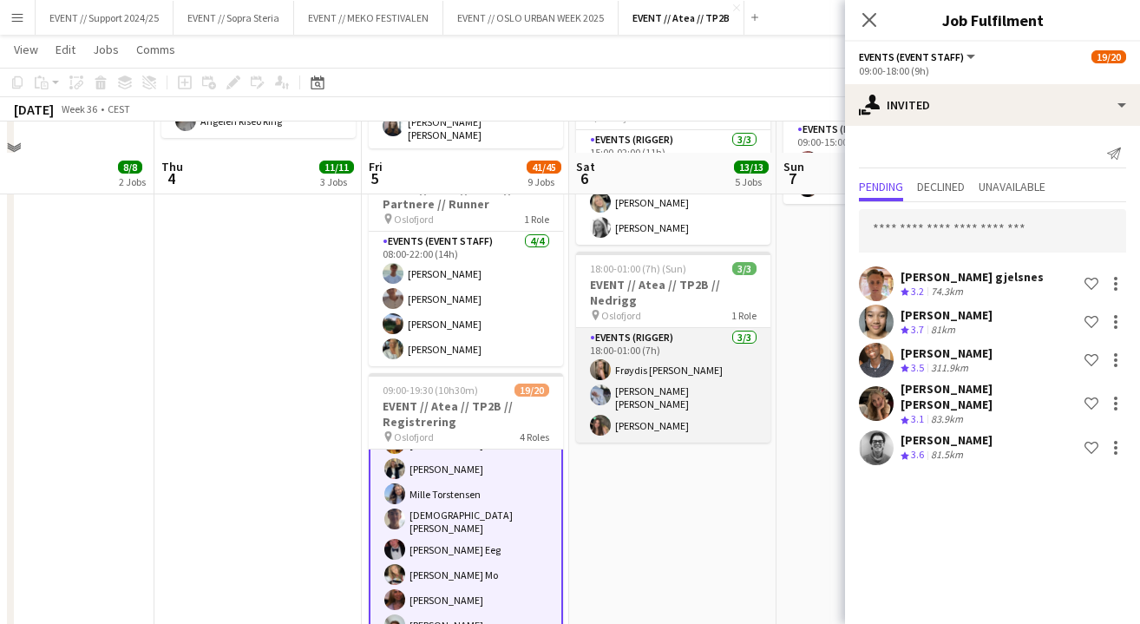
scroll to position [749, 0]
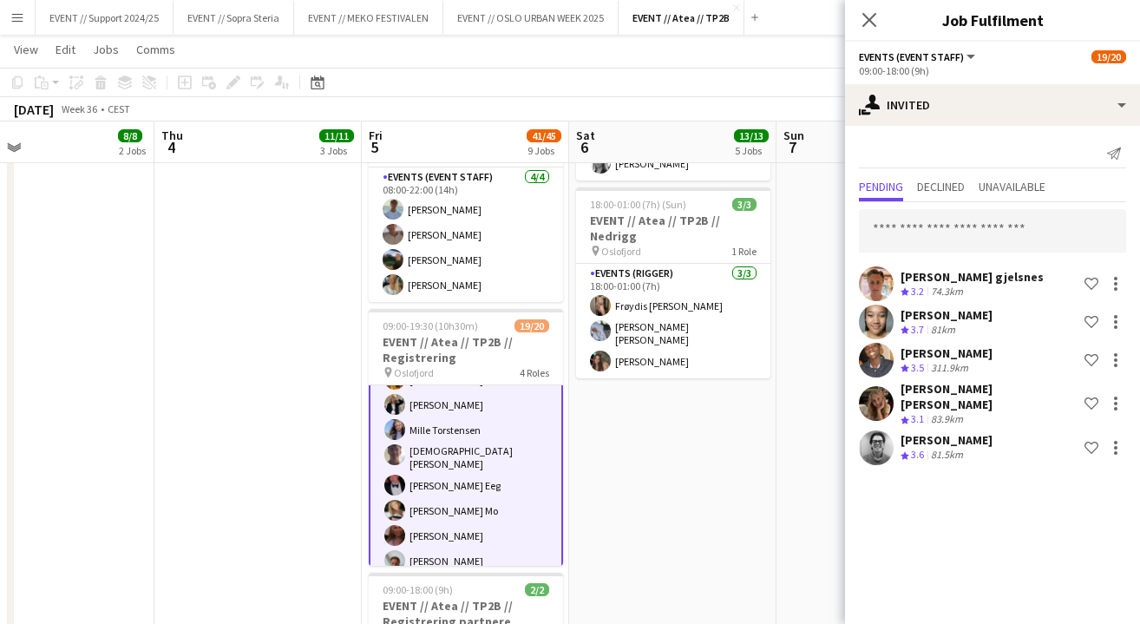
click at [624, 393] on app-date-cell "08:00-17:00 (9h) 2/2 EVENT // Atea // TP2B // Partnere // Expo pin Oslofjord 1 …" at bounding box center [672, 329] width 207 height 1769
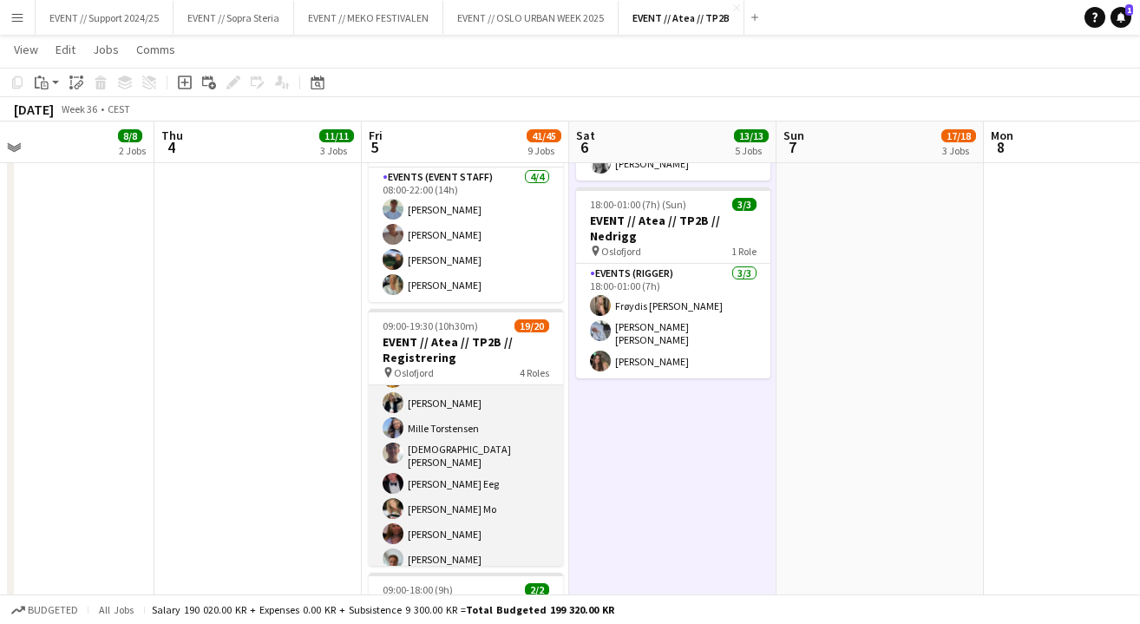
click at [475, 411] on app-card-role "Events (Event Staff) 5I 2A [DATE] 09:00-18:00 (9h) [PERSON_NAME] [PERSON_NAME] …" at bounding box center [466, 468] width 194 height 265
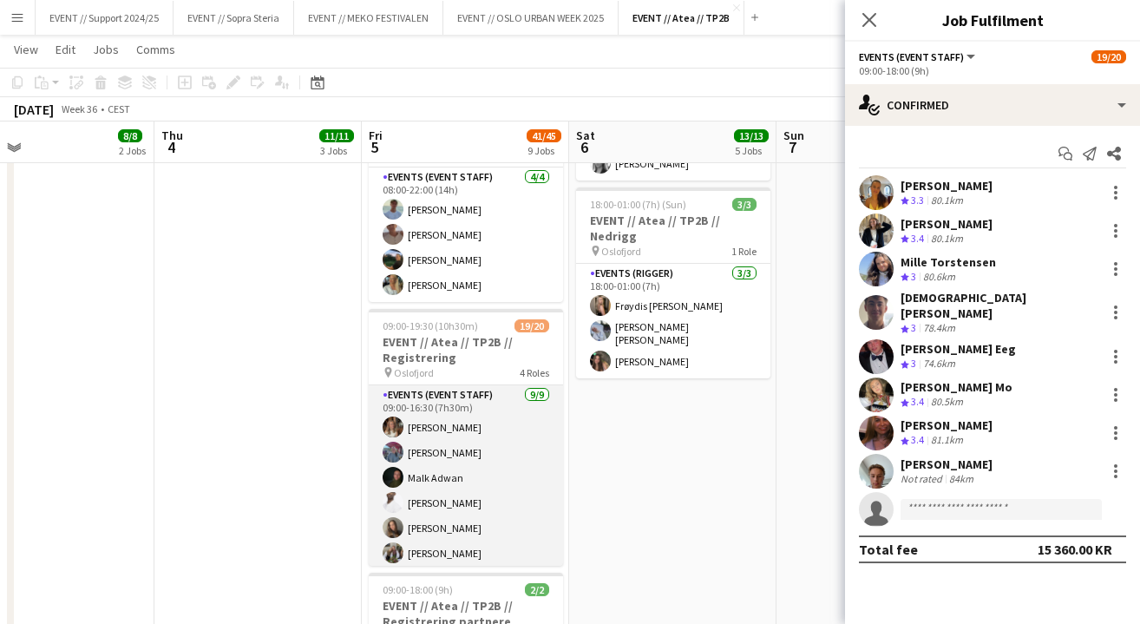
scroll to position [732, 0]
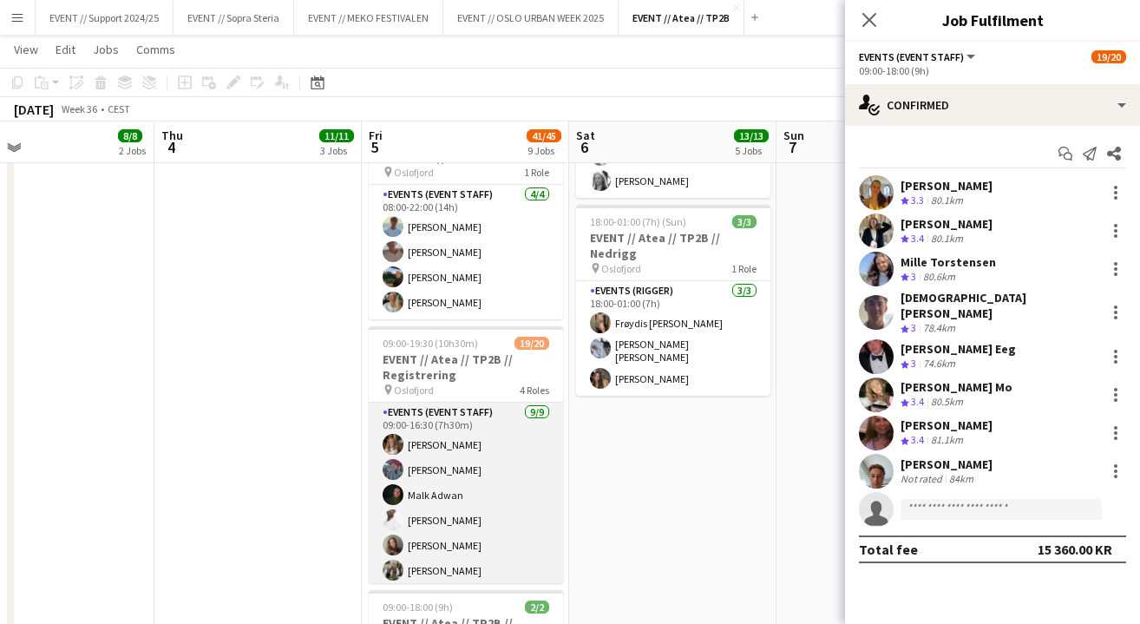
click at [459, 478] on app-card-role "Events (Event Staff) [DATE] 09:00-16:30 (7h30m) [PERSON_NAME] [PERSON_NAME] [PE…" at bounding box center [466, 537] width 194 height 271
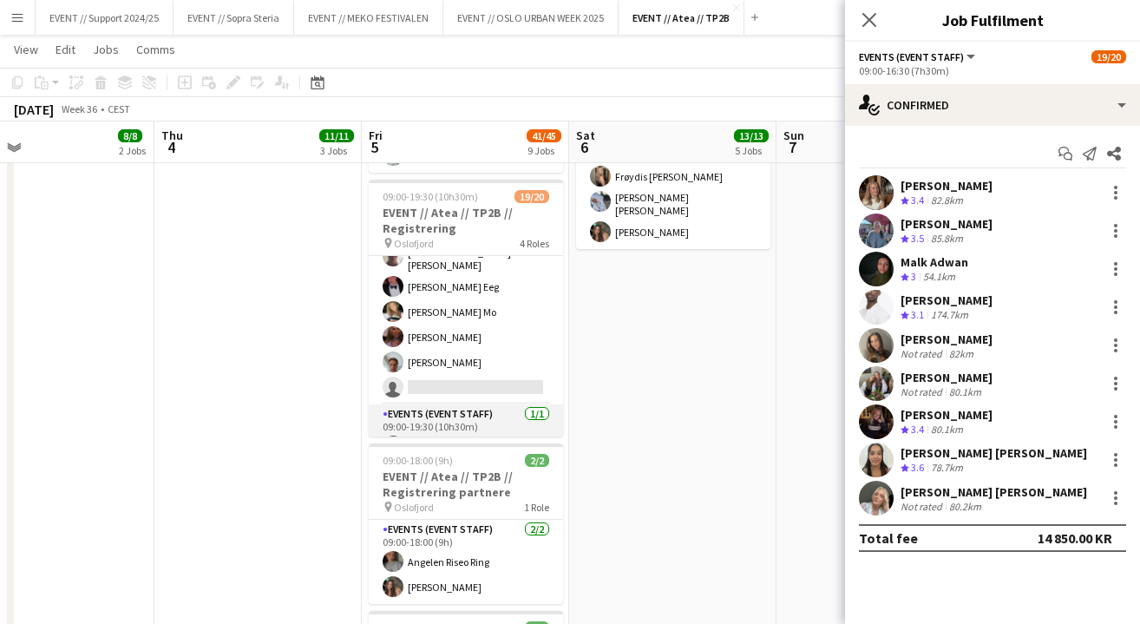
scroll to position [348, 0]
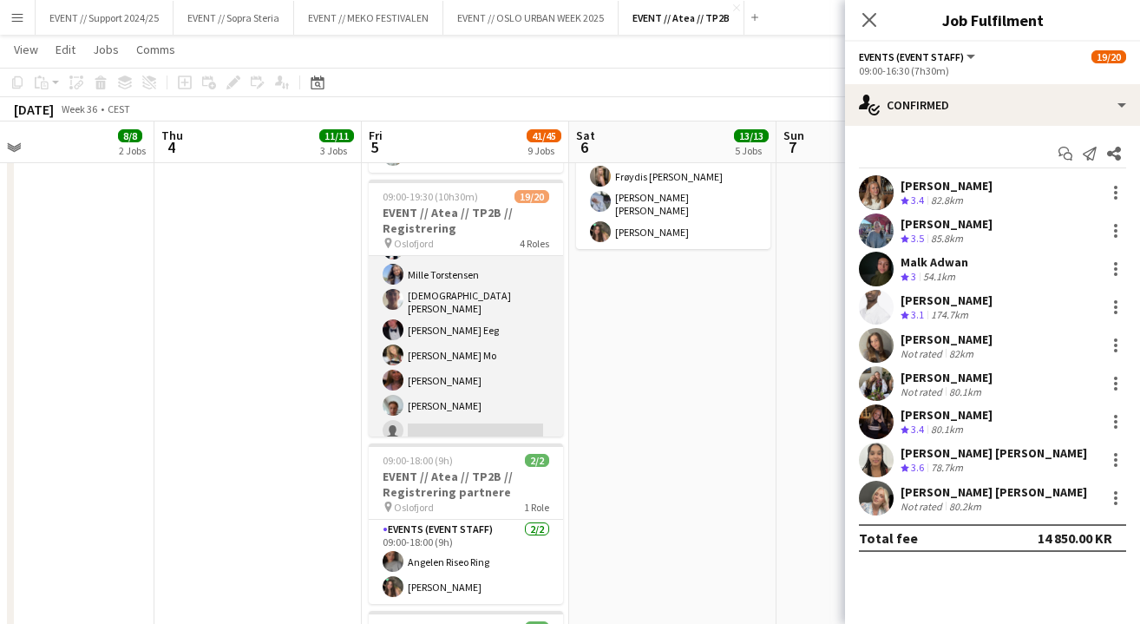
click at [463, 314] on app-card-role "Events (Event Staff) 5I 2A [DATE] 09:00-18:00 (9h) [PERSON_NAME] [PERSON_NAME] …" at bounding box center [466, 314] width 194 height 265
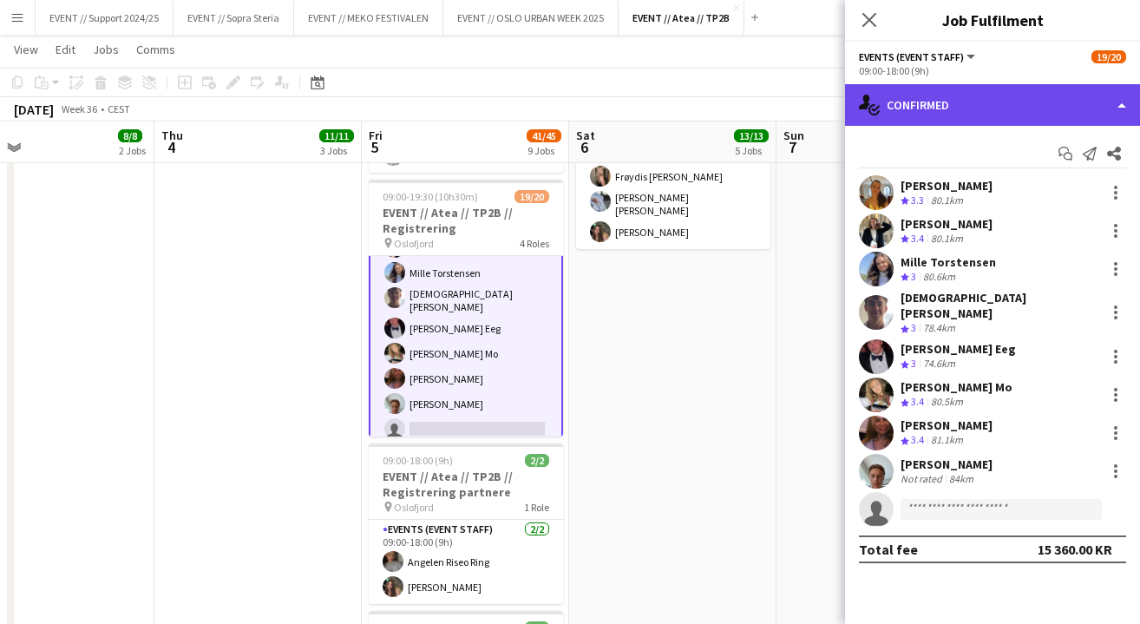
click at [942, 108] on div "single-neutral-actions-check-2 Confirmed" at bounding box center [992, 105] width 295 height 42
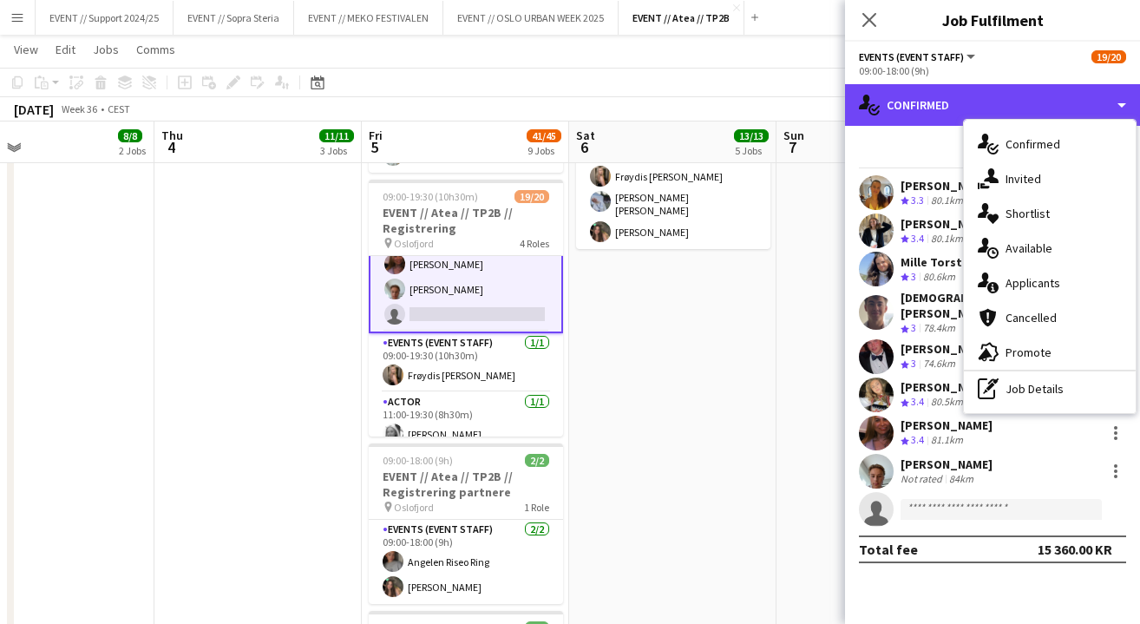
scroll to position [461, 0]
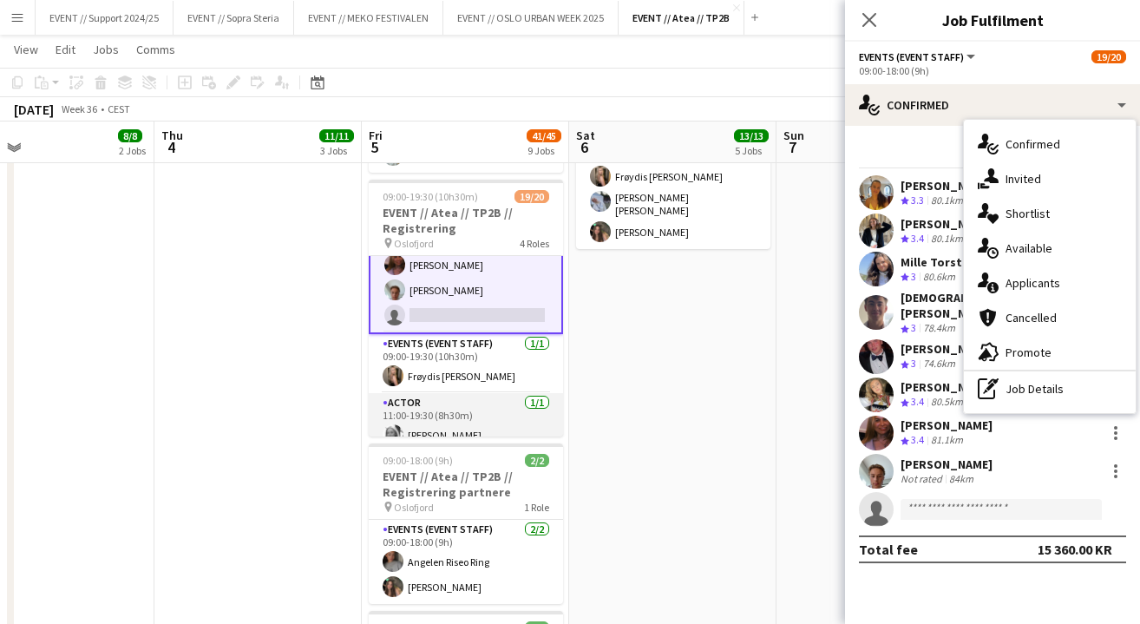
click at [474, 395] on app-card-role "Actor [DATE] 11:00-19:30 (8h30m) [PERSON_NAME]" at bounding box center [466, 422] width 194 height 59
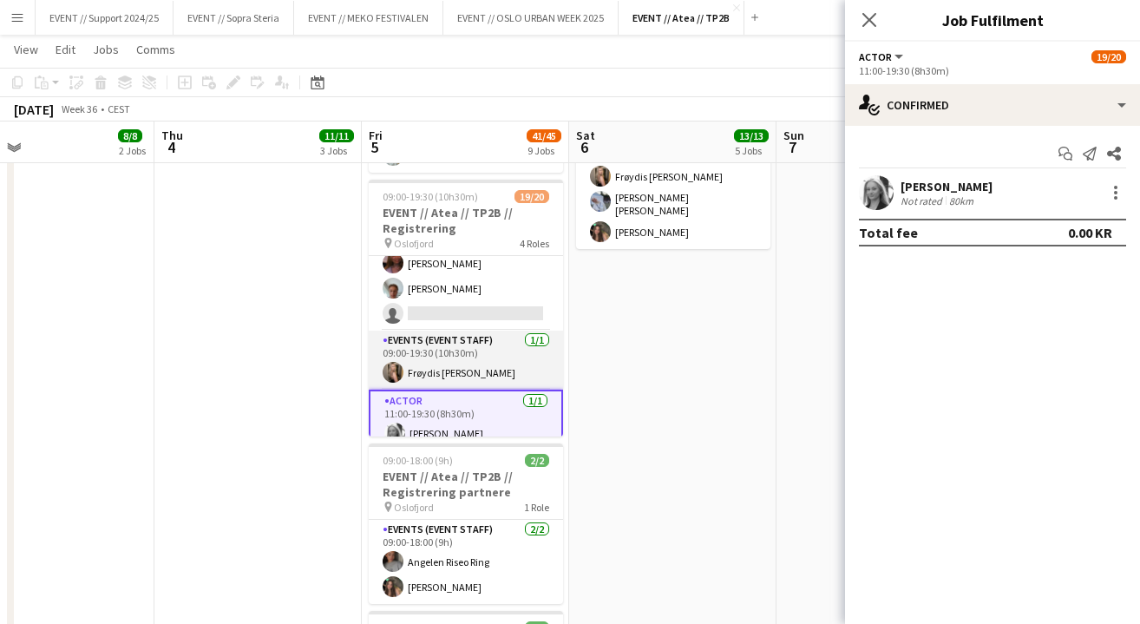
click at [485, 330] on app-card-role "Events (Event Staff) [DATE] 09:00-19:30 (10h30m) [PERSON_NAME]" at bounding box center [466, 359] width 194 height 59
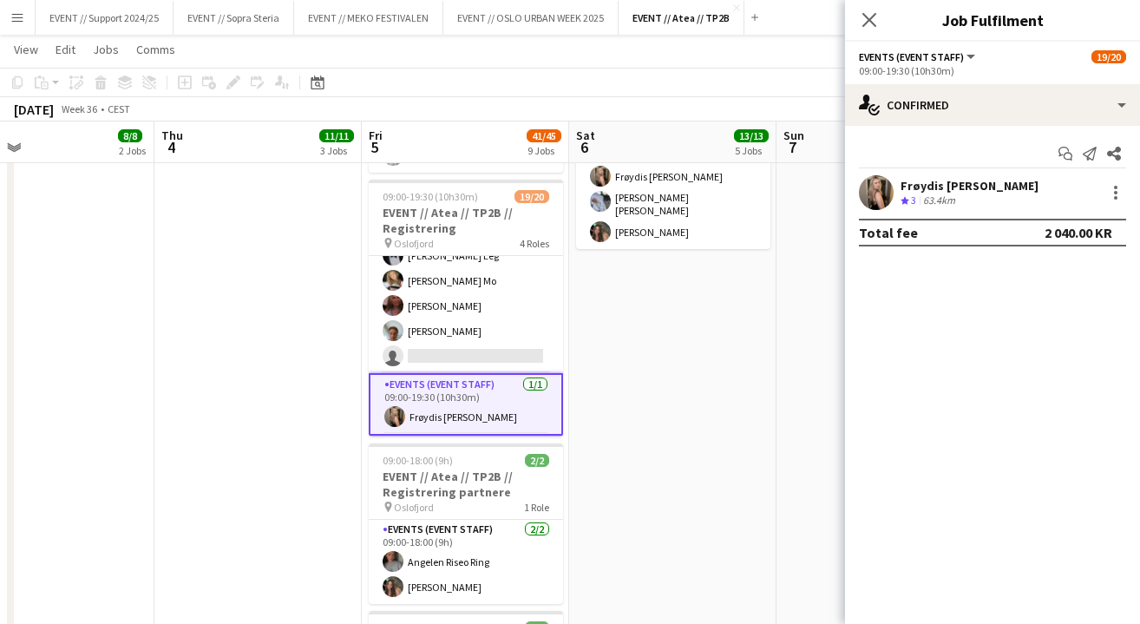
scroll to position [409, 0]
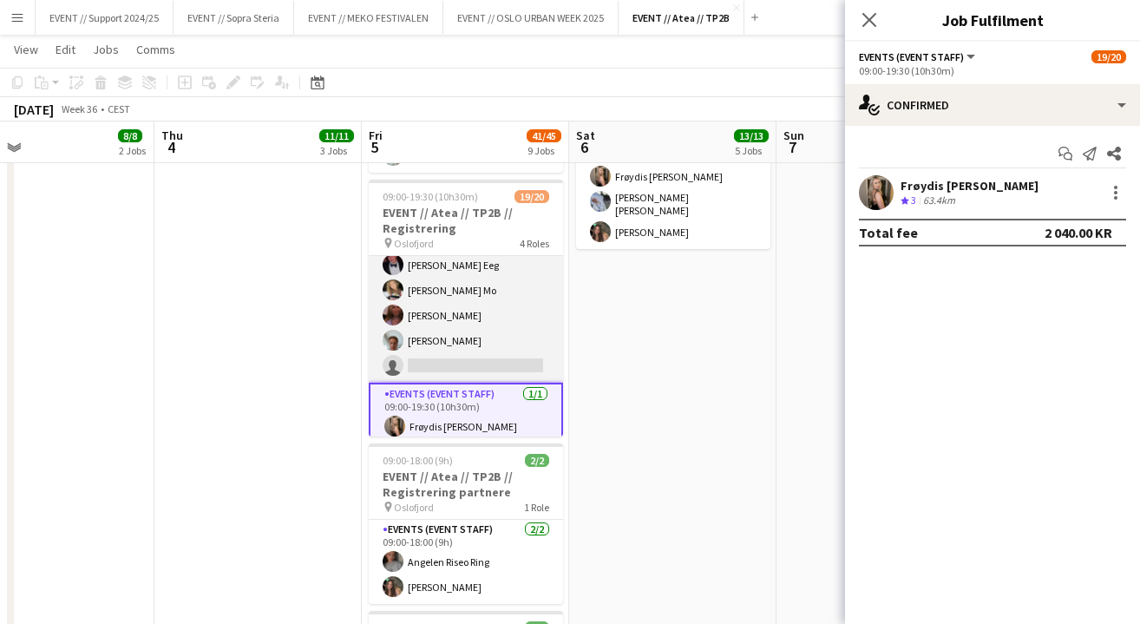
click at [478, 311] on app-card-role "Events (Event Staff) 5I 2A [DATE] 09:00-18:00 (9h) [PERSON_NAME] [PERSON_NAME] …" at bounding box center [466, 249] width 194 height 265
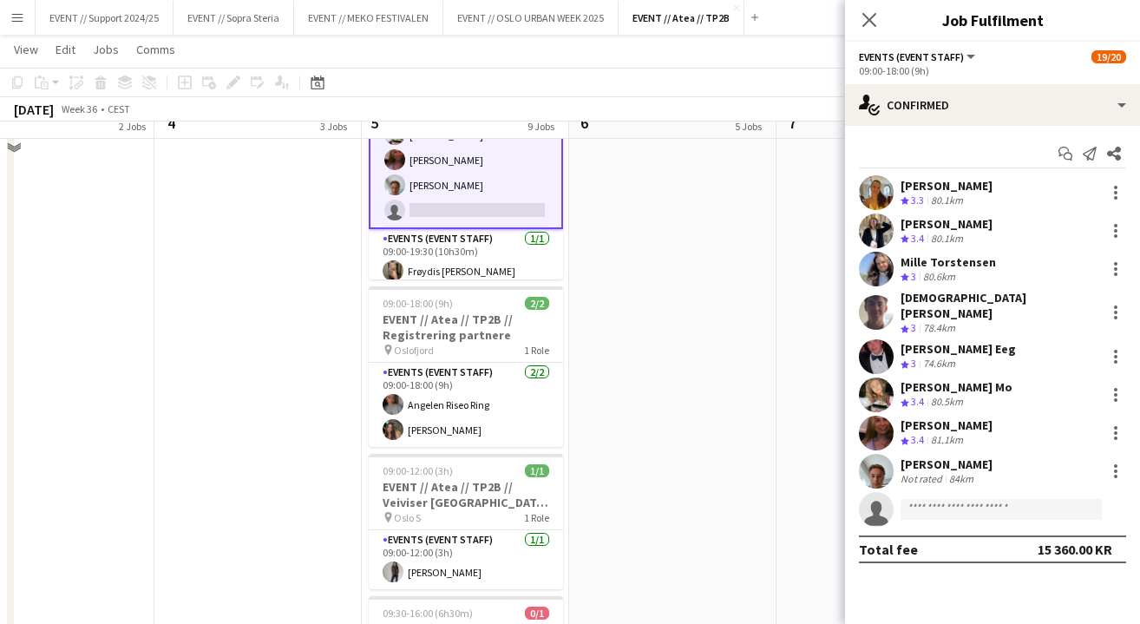
scroll to position [820, 0]
